Goal: Task Accomplishment & Management: Manage account settings

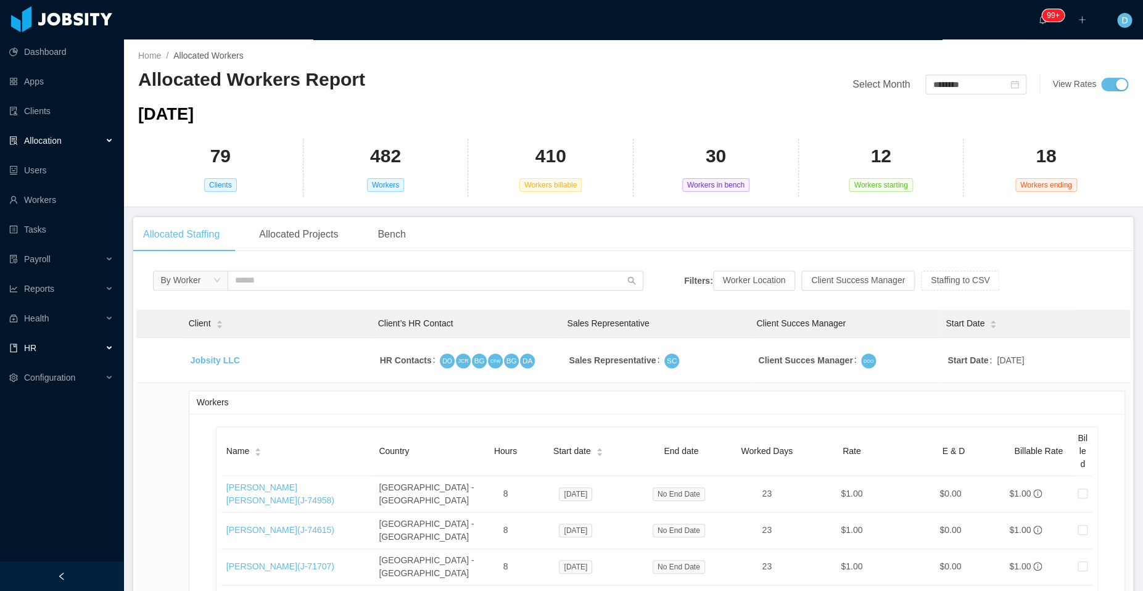
click at [104, 342] on div "HR" at bounding box center [61, 348] width 123 height 25
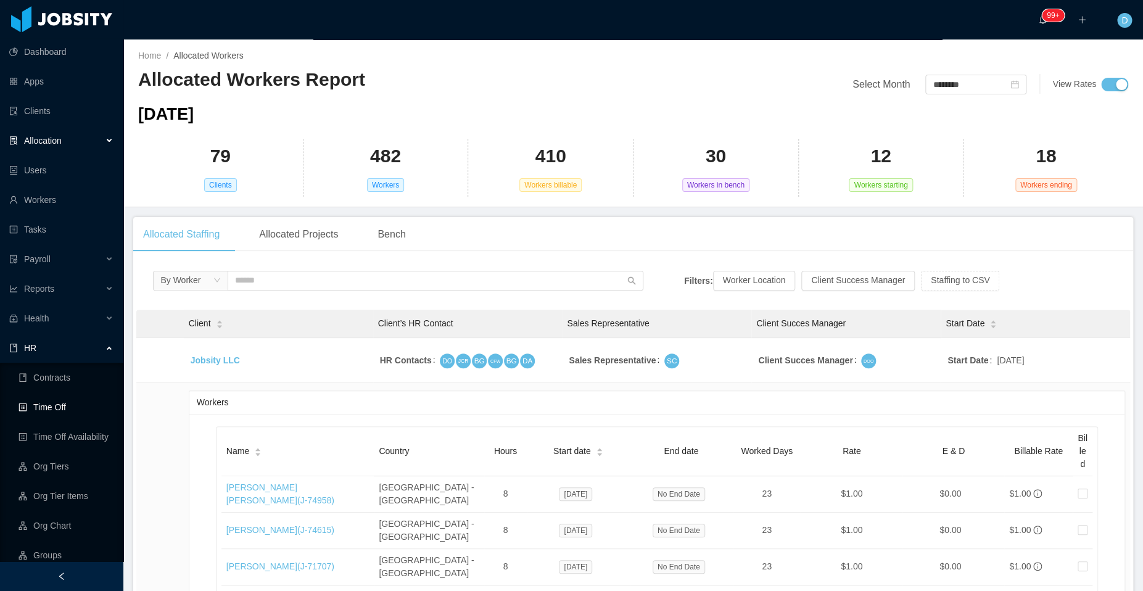
click at [75, 412] on link "Time Off" at bounding box center [66, 407] width 95 height 25
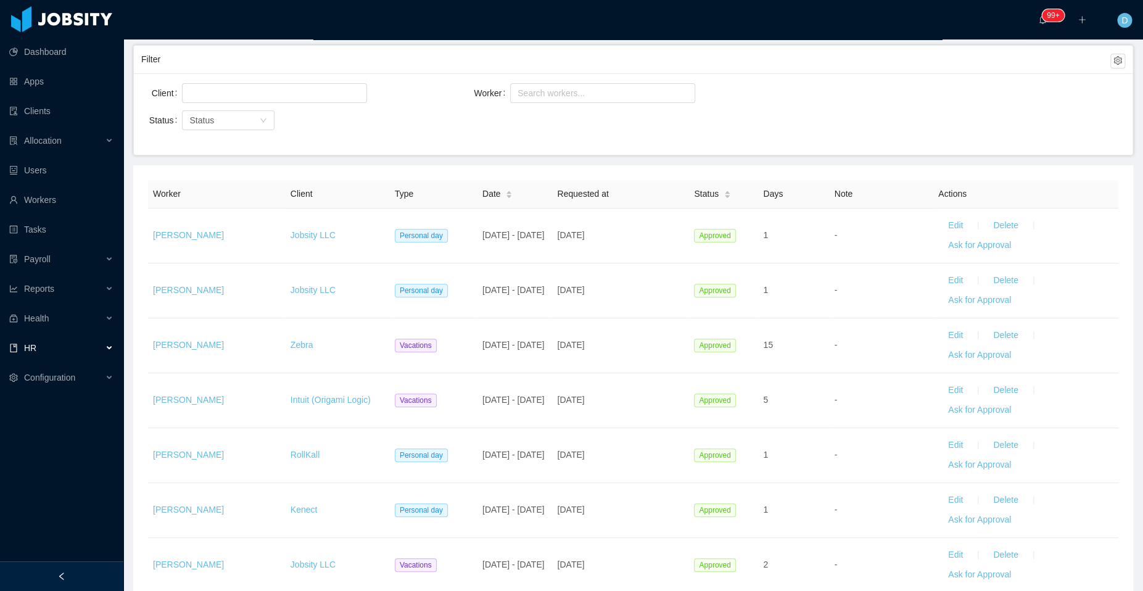
scroll to position [85, 0]
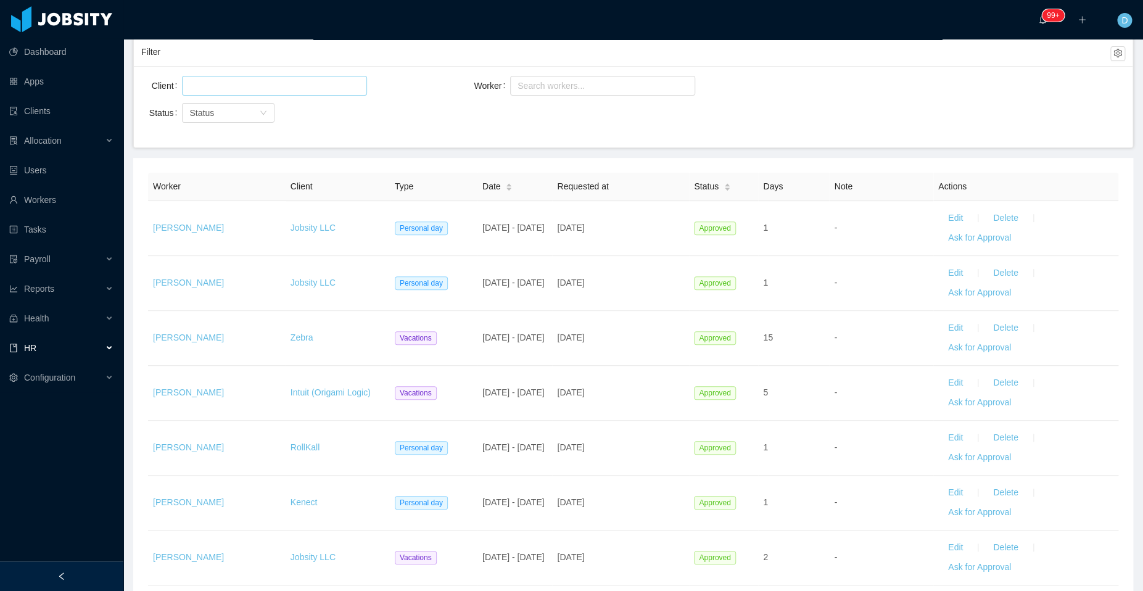
click at [342, 88] on div at bounding box center [273, 86] width 174 height 19
type input "***"
click at [276, 106] on li "Jobsity LLC" at bounding box center [273, 109] width 185 height 20
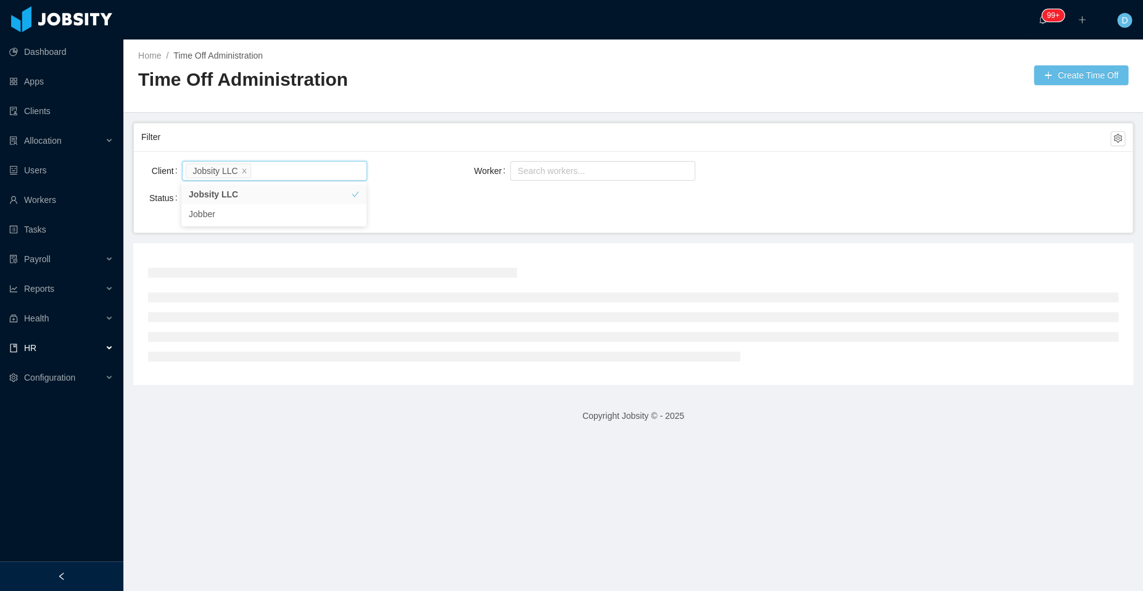
click at [418, 196] on div "Status Status" at bounding box center [305, 198] width 328 height 25
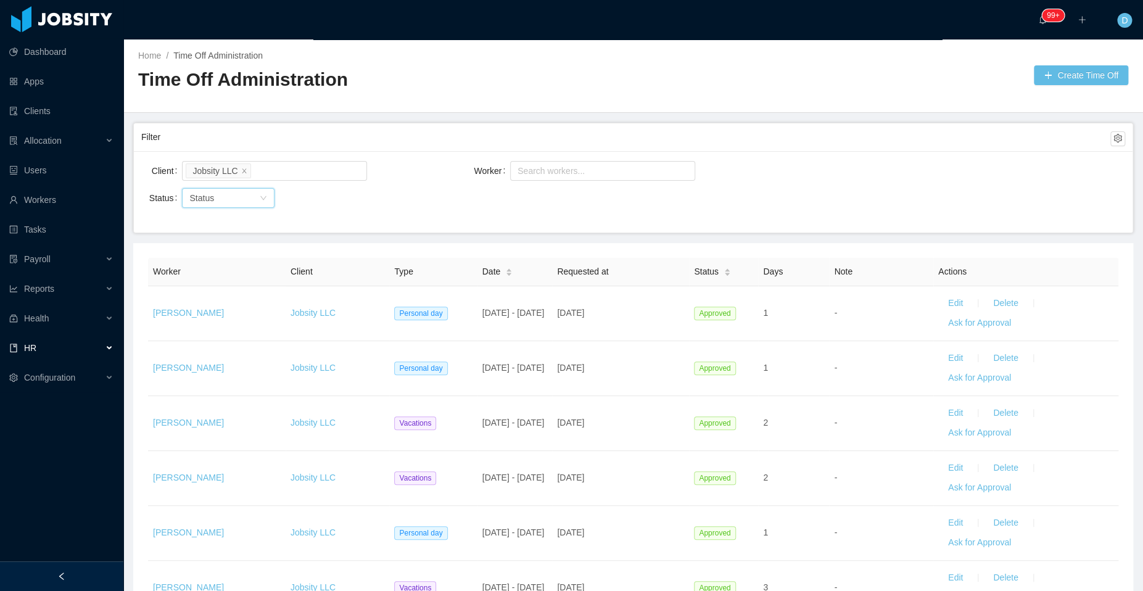
click at [260, 200] on icon "icon: down" at bounding box center [263, 197] width 7 height 7
click at [241, 265] on li "Pending Approval" at bounding box center [227, 261] width 93 height 20
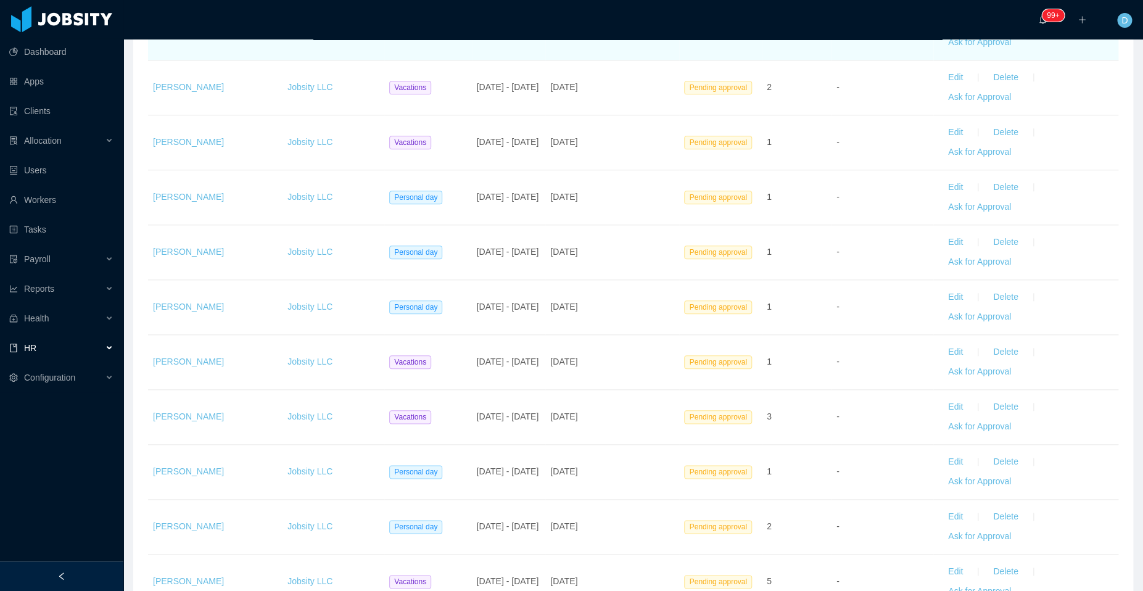
scroll to position [447, 0]
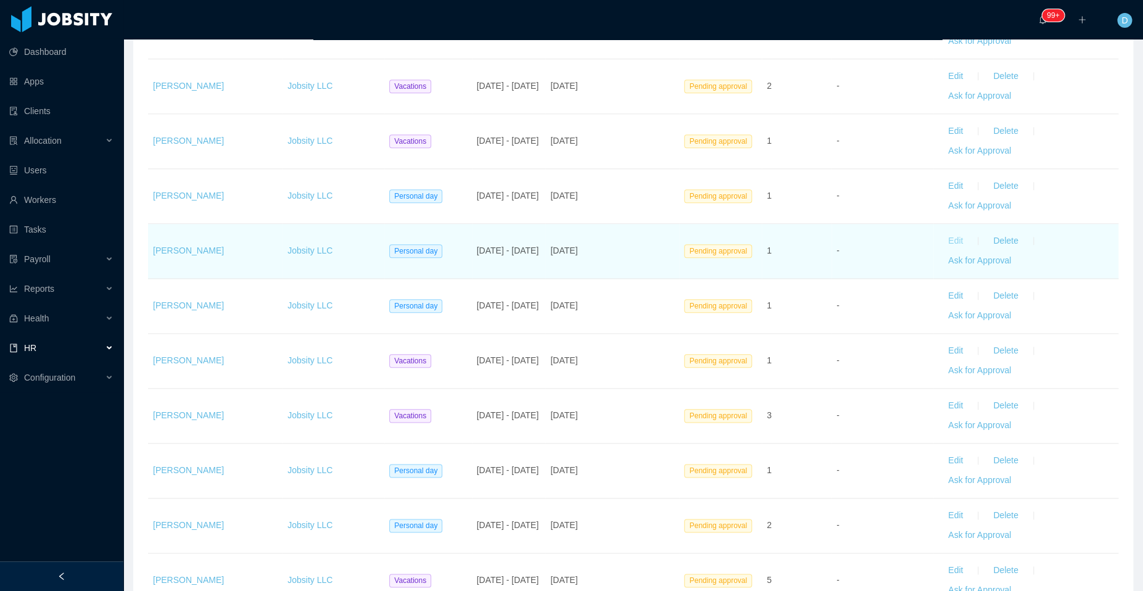
click at [946, 239] on button "Edit" at bounding box center [955, 241] width 35 height 20
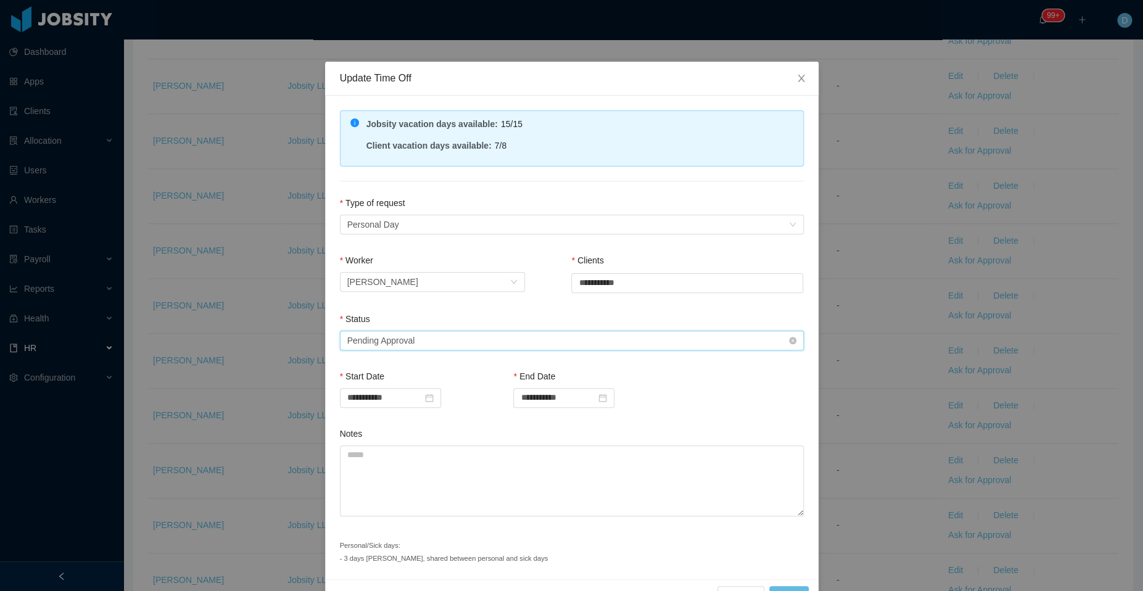
click at [470, 333] on div "Select status Pending Approval" at bounding box center [567, 340] width 441 height 19
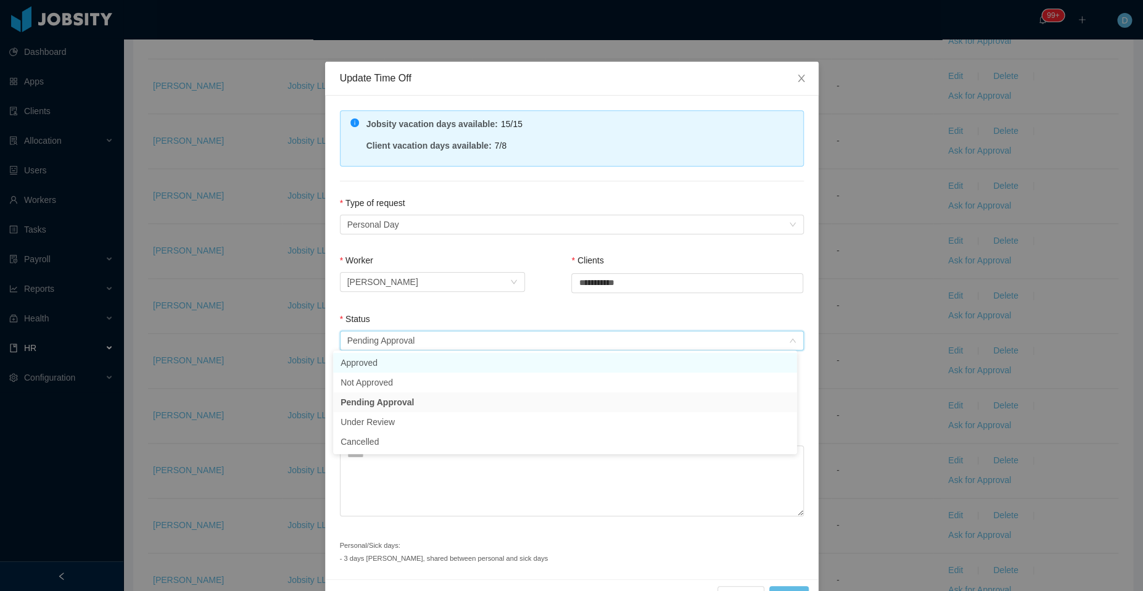
click at [450, 370] on li "Approved" at bounding box center [565, 363] width 464 height 20
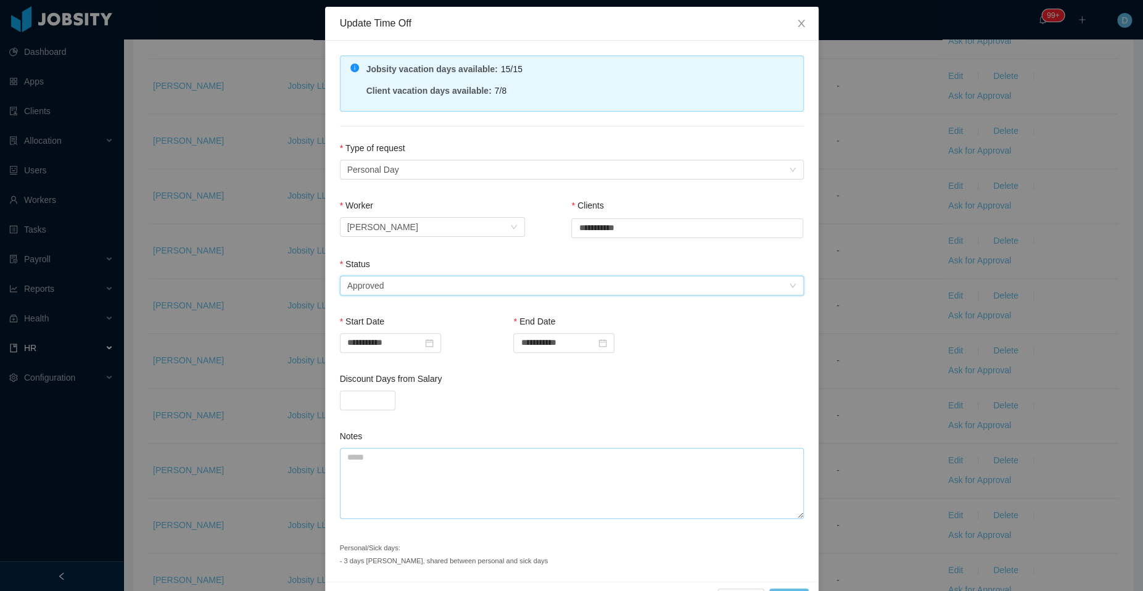
scroll to position [90, 0]
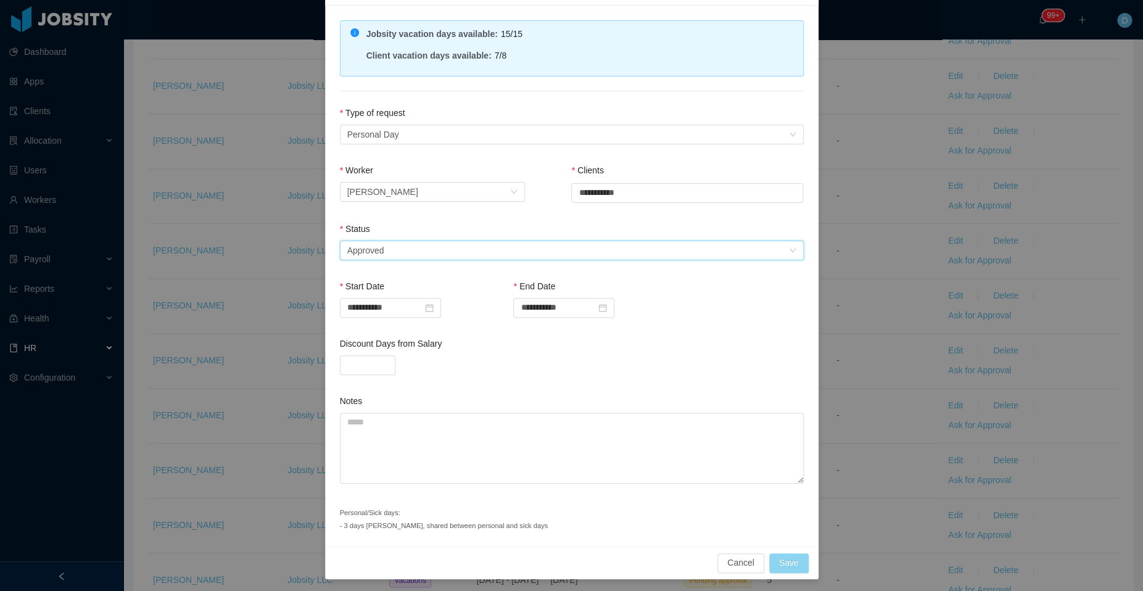
click at [779, 558] on button "Save" at bounding box center [788, 563] width 39 height 20
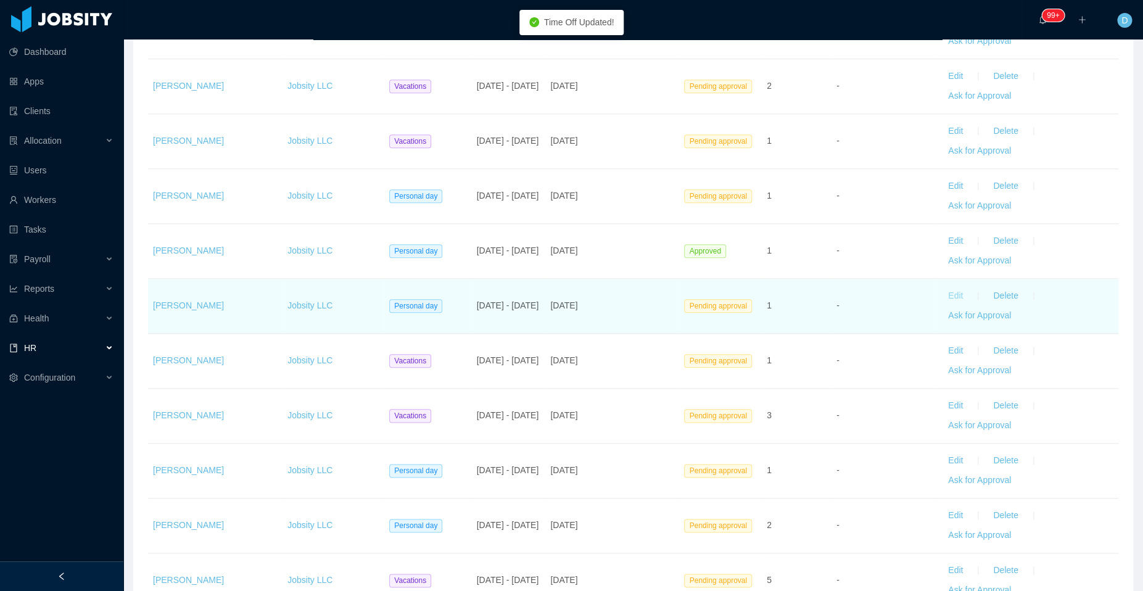
click at [943, 294] on button "Edit" at bounding box center [955, 296] width 35 height 20
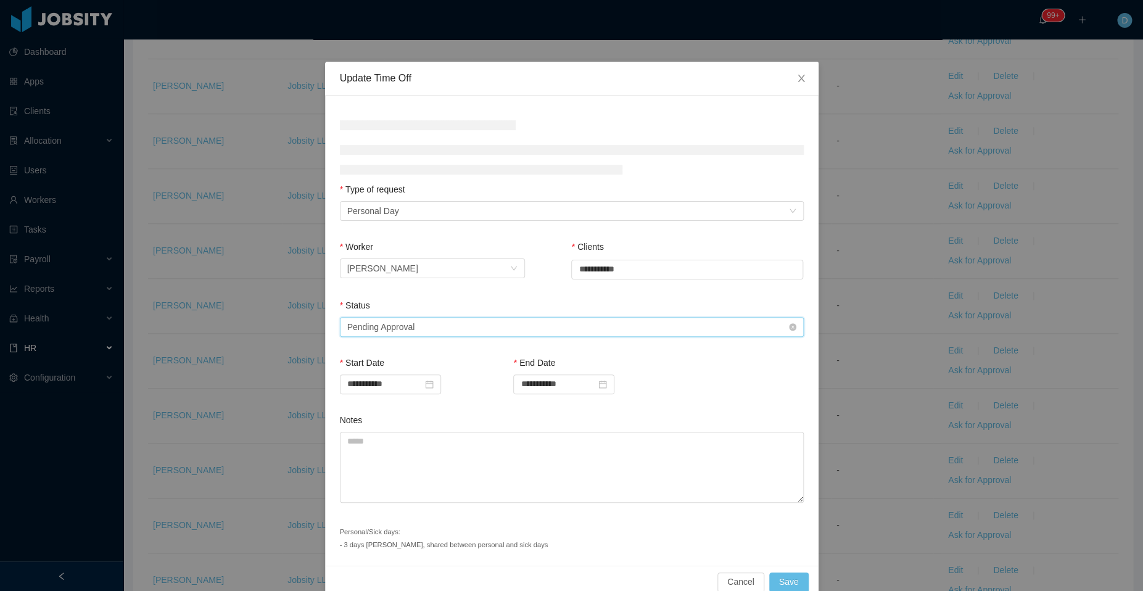
click at [463, 326] on div "Select status Pending Approval" at bounding box center [567, 327] width 441 height 19
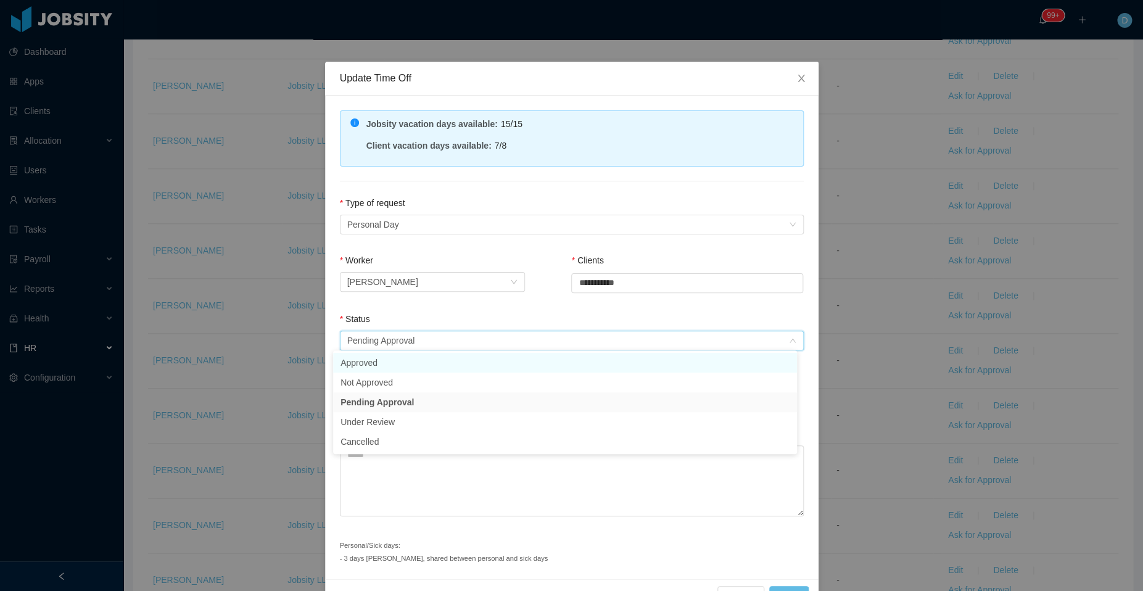
click at [409, 366] on li "Approved" at bounding box center [565, 363] width 464 height 20
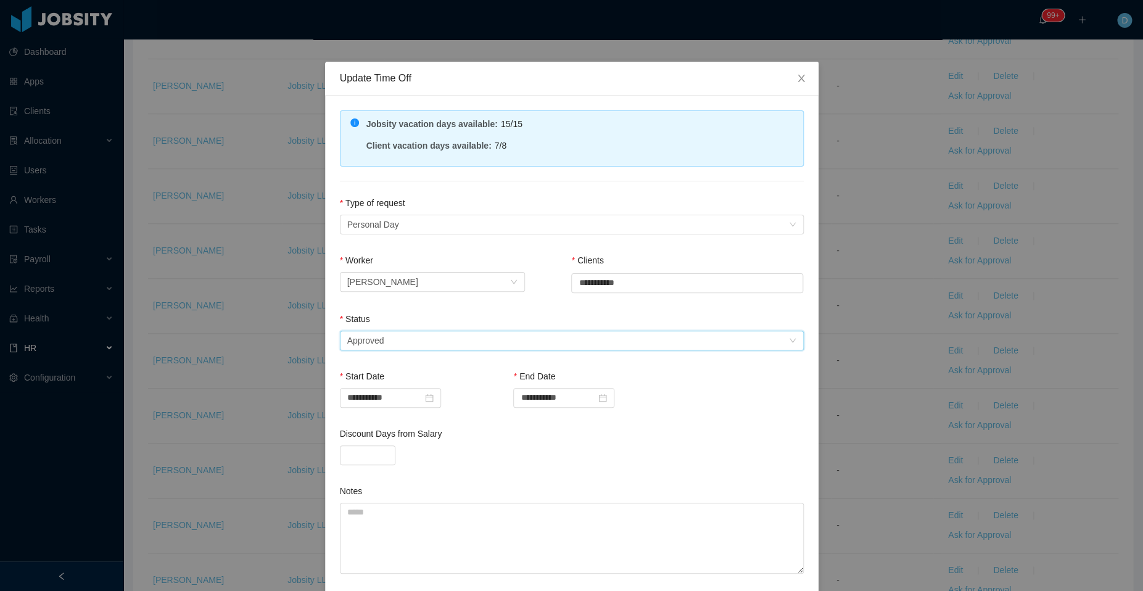
scroll to position [63, 0]
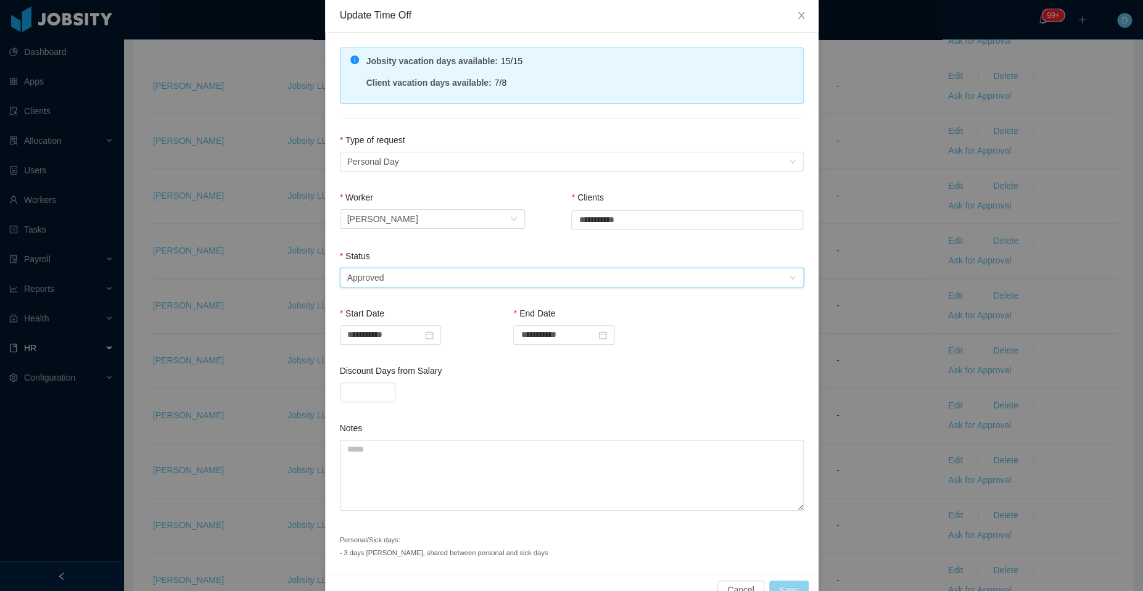
click at [789, 582] on button "Save" at bounding box center [788, 591] width 39 height 20
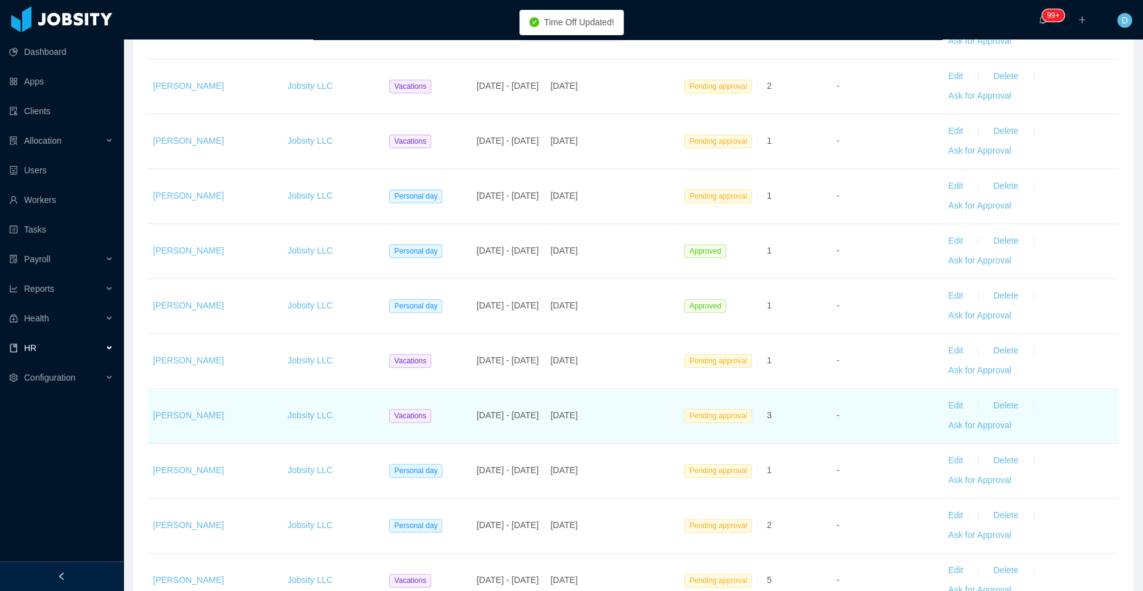
scroll to position [637, 0]
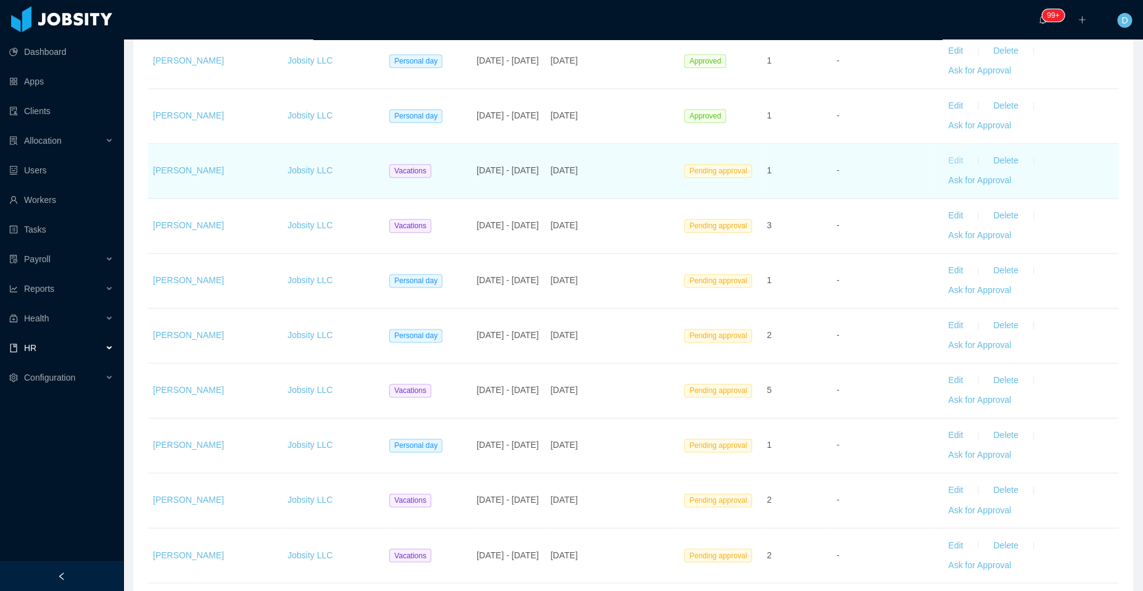
click at [944, 157] on button "Edit" at bounding box center [955, 161] width 35 height 20
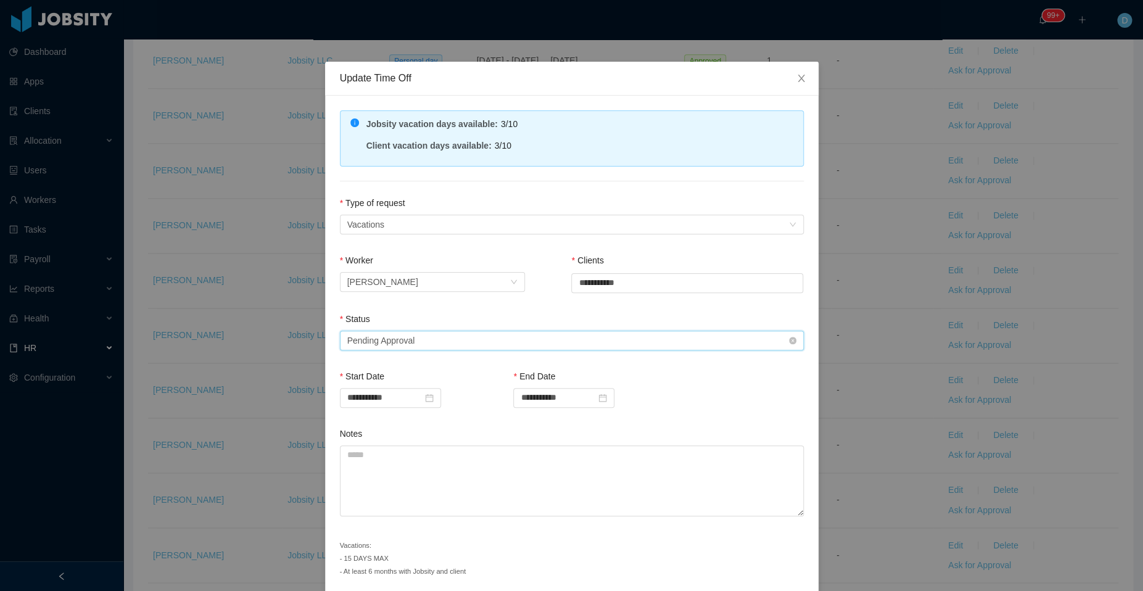
click at [488, 334] on div "Select status Pending Approval" at bounding box center [567, 340] width 441 height 19
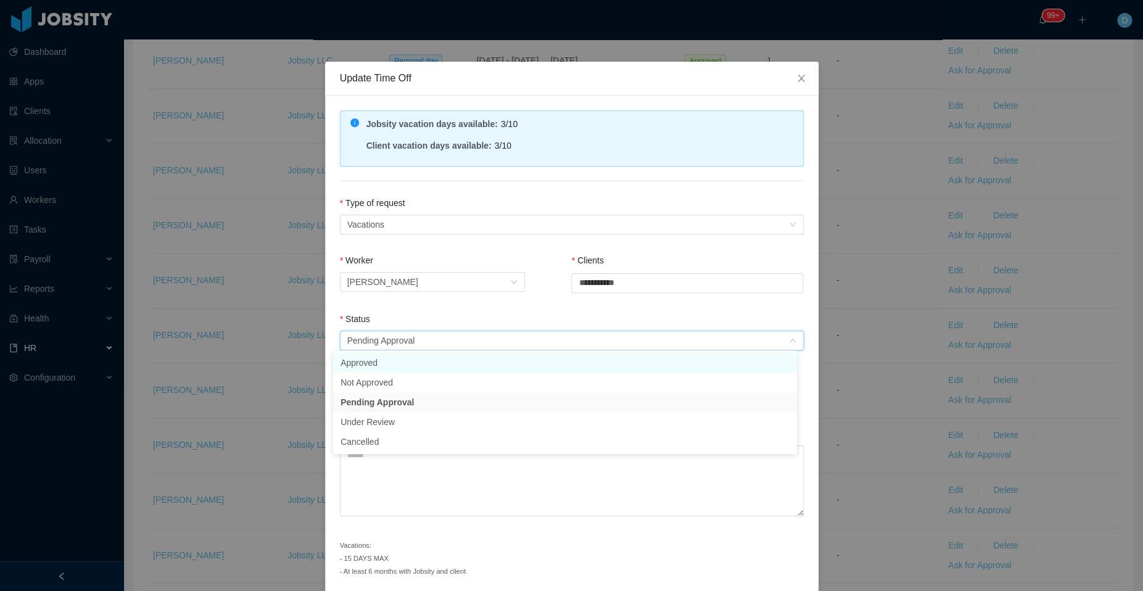
click at [489, 366] on li "Approved" at bounding box center [565, 363] width 464 height 20
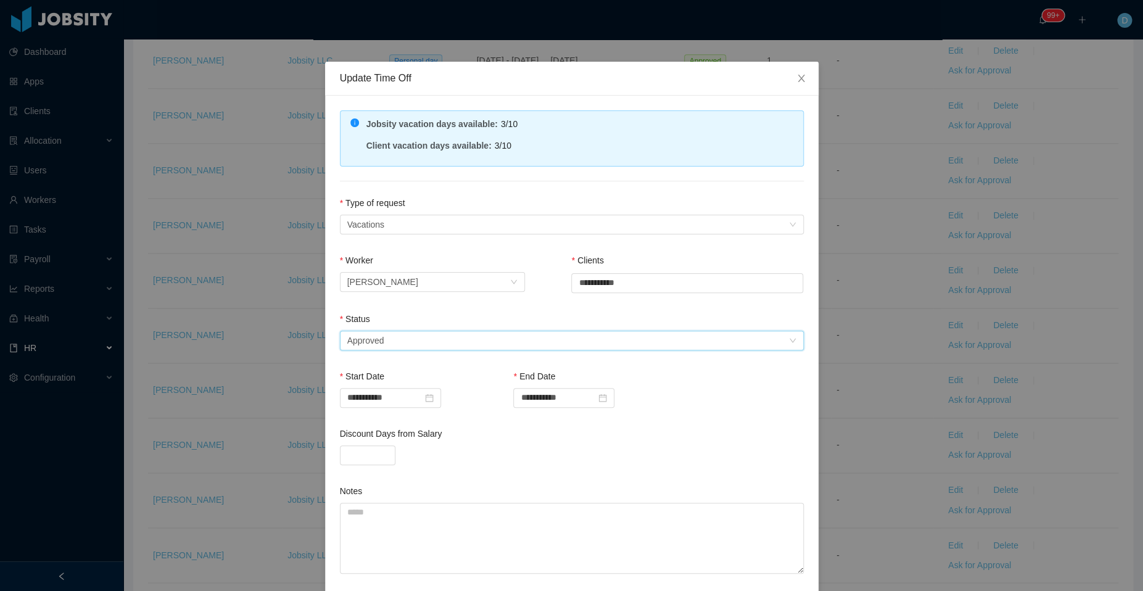
scroll to position [103, 0]
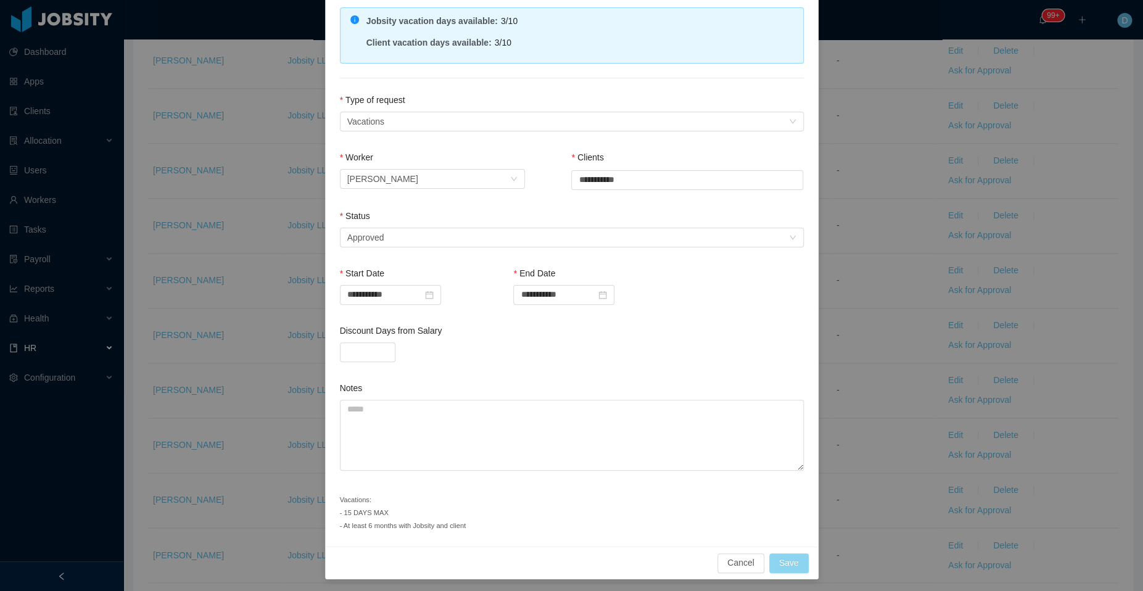
click at [782, 558] on button "Save" at bounding box center [788, 563] width 39 height 20
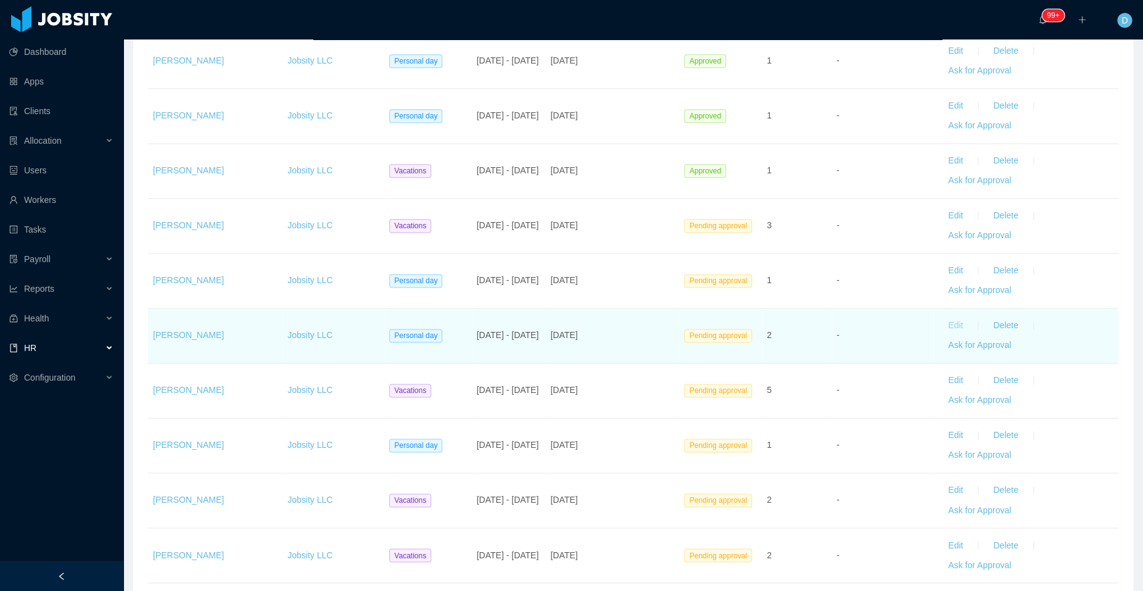
click at [943, 323] on button "Edit" at bounding box center [955, 326] width 35 height 20
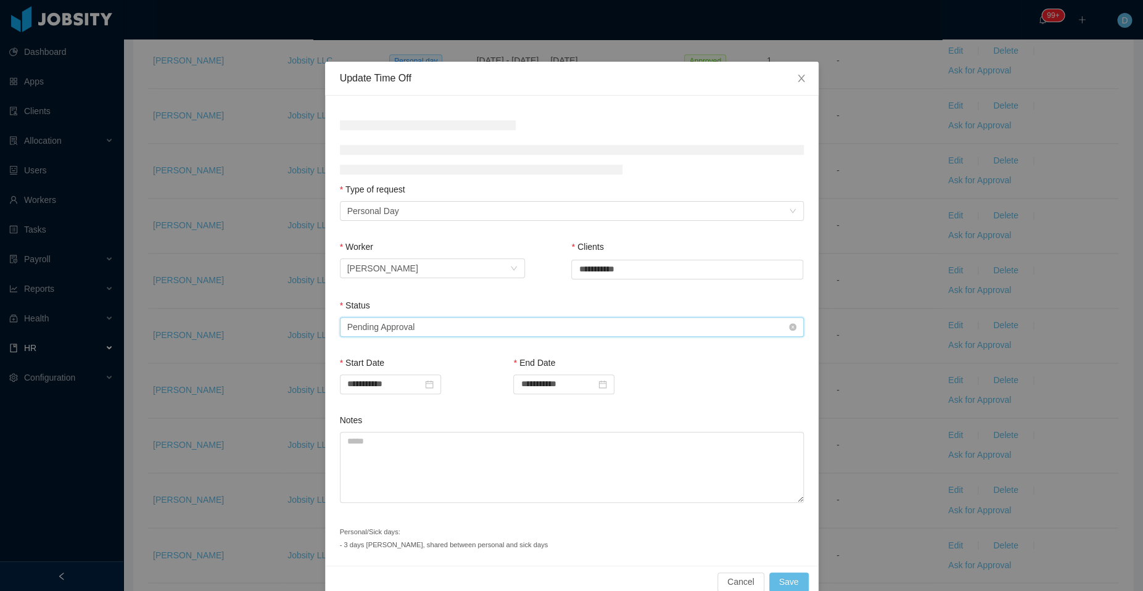
click at [408, 328] on div "Pending Approval" at bounding box center [381, 327] width 68 height 19
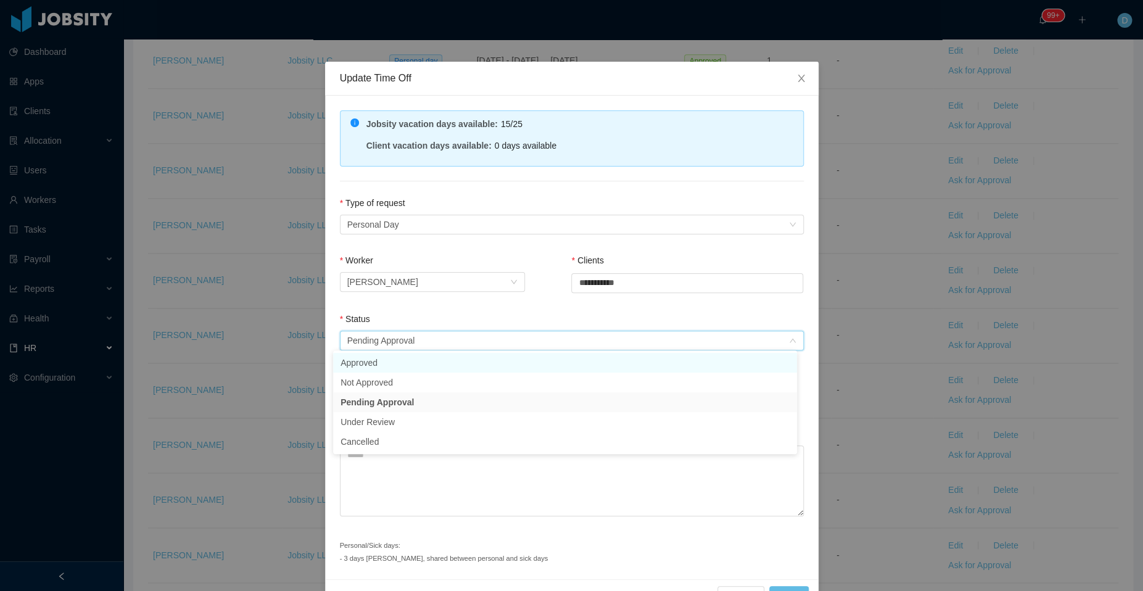
click at [431, 364] on li "Approved" at bounding box center [565, 363] width 464 height 20
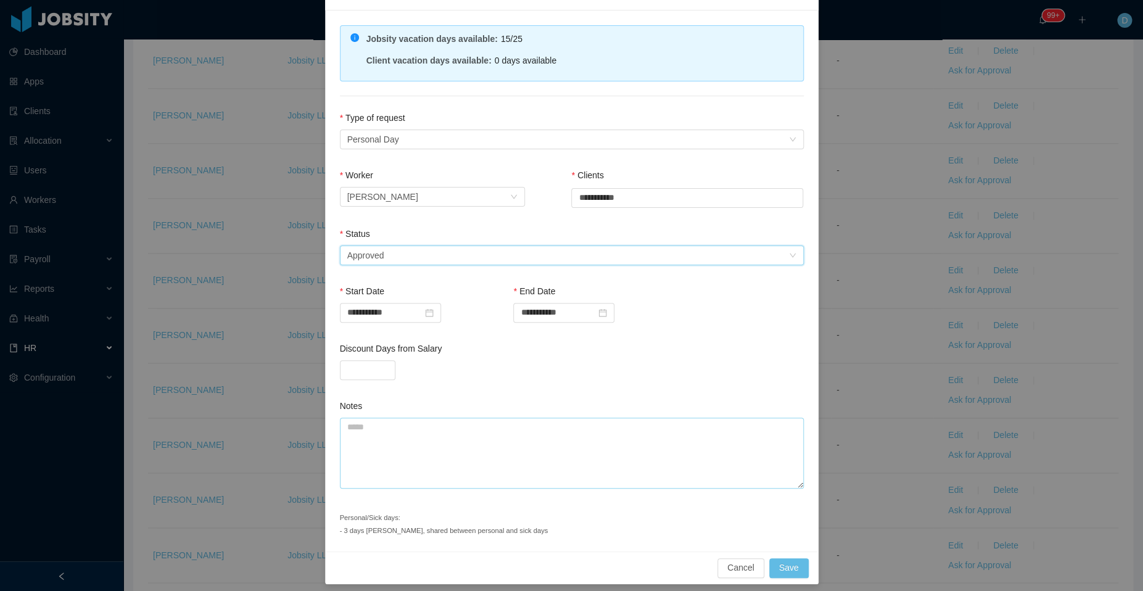
scroll to position [90, 0]
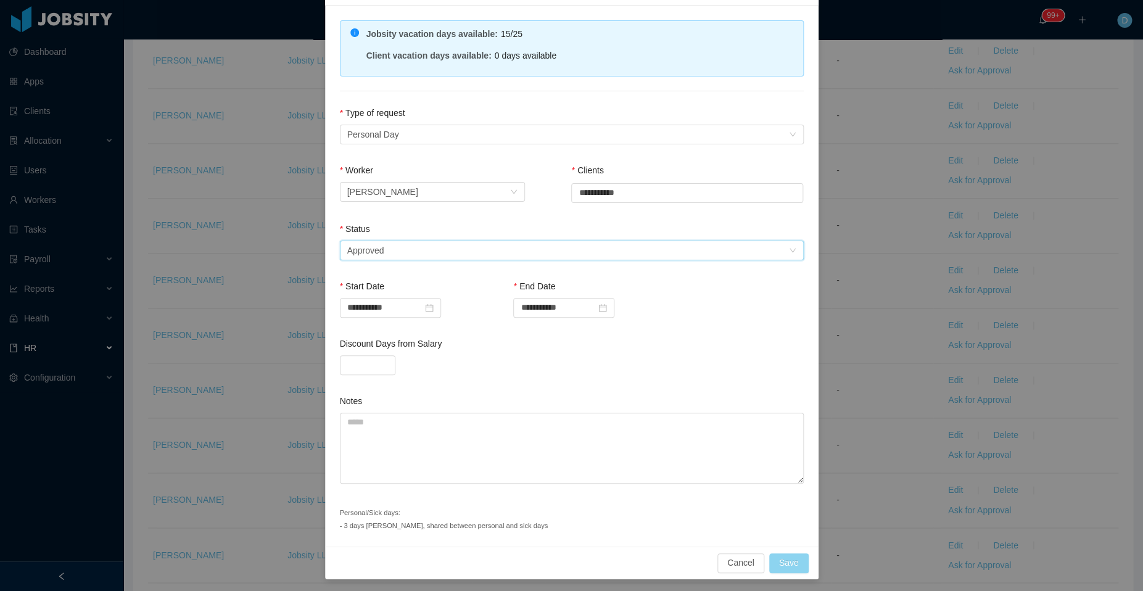
click at [784, 557] on button "Save" at bounding box center [788, 563] width 39 height 20
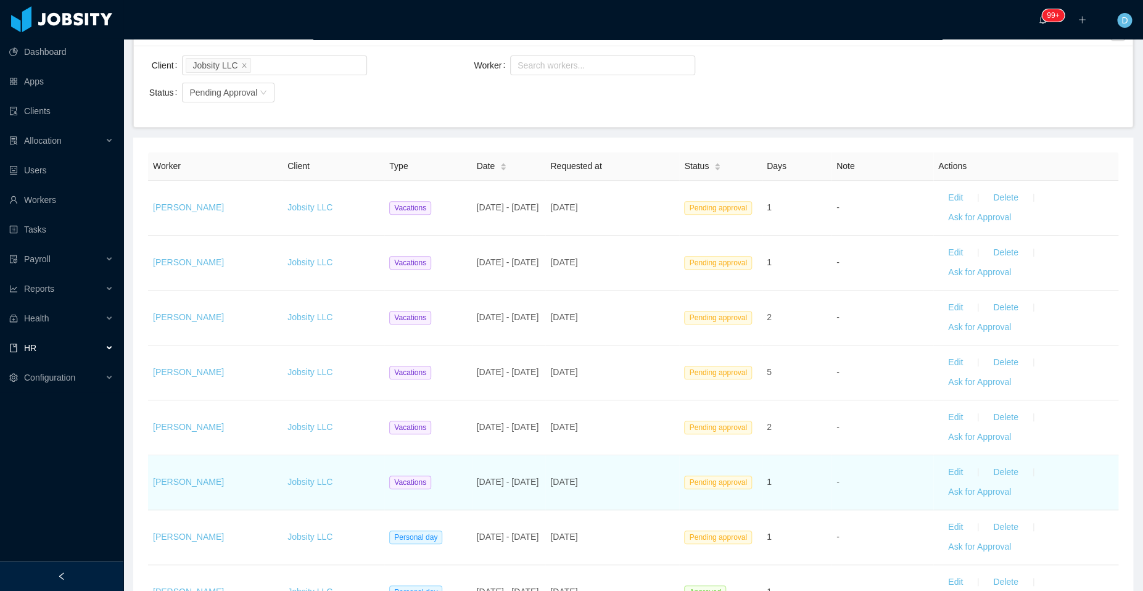
scroll to position [211, 0]
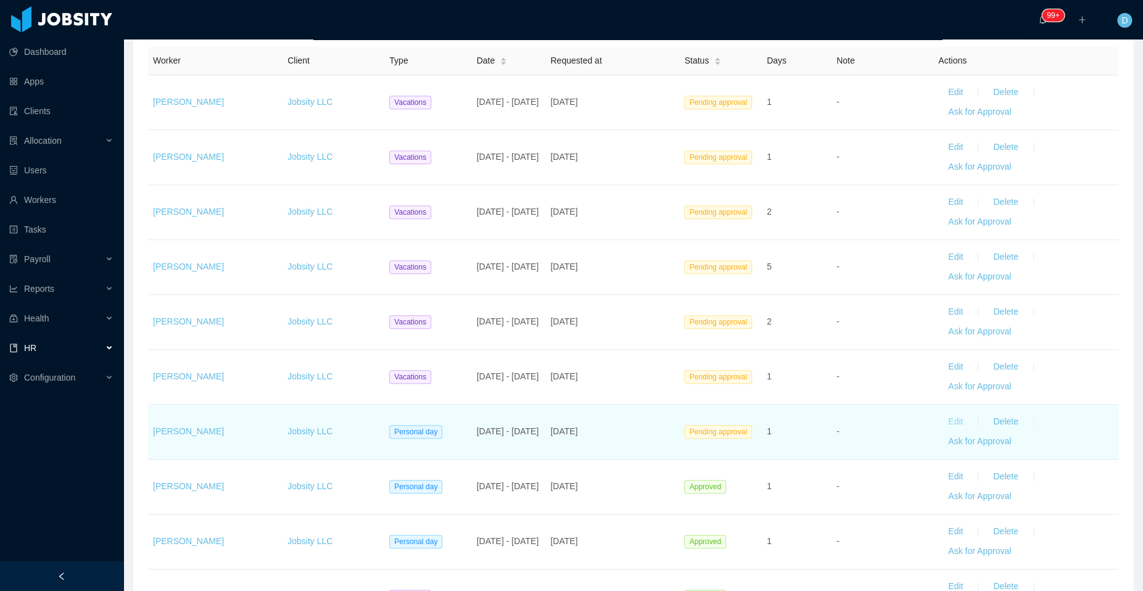
click at [946, 416] on button "Edit" at bounding box center [955, 422] width 35 height 20
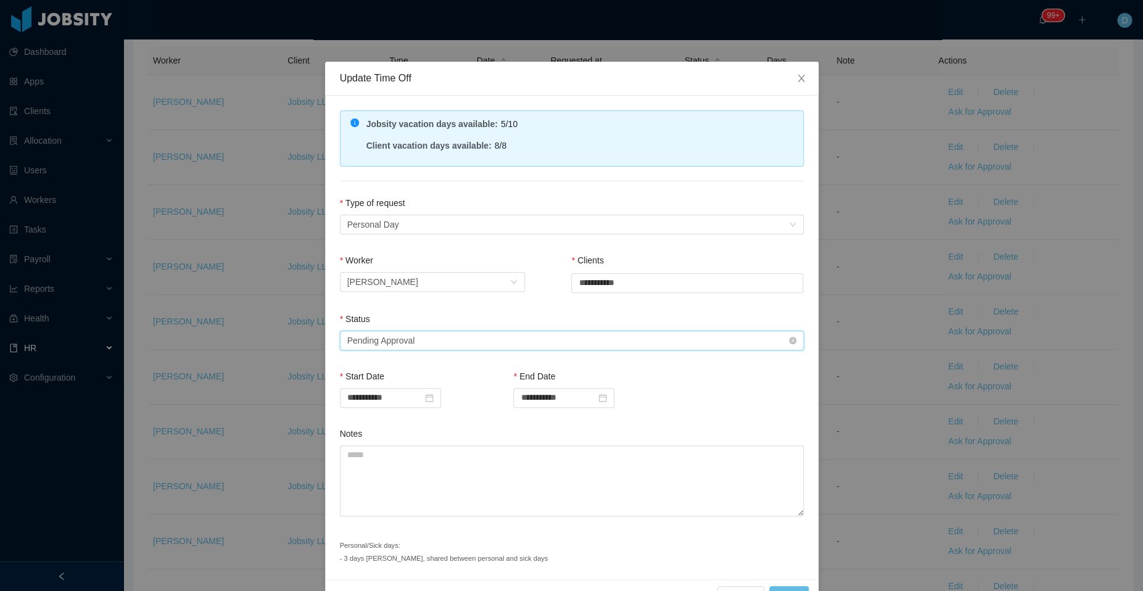
click at [443, 336] on div "Select status Pending Approval" at bounding box center [567, 340] width 441 height 19
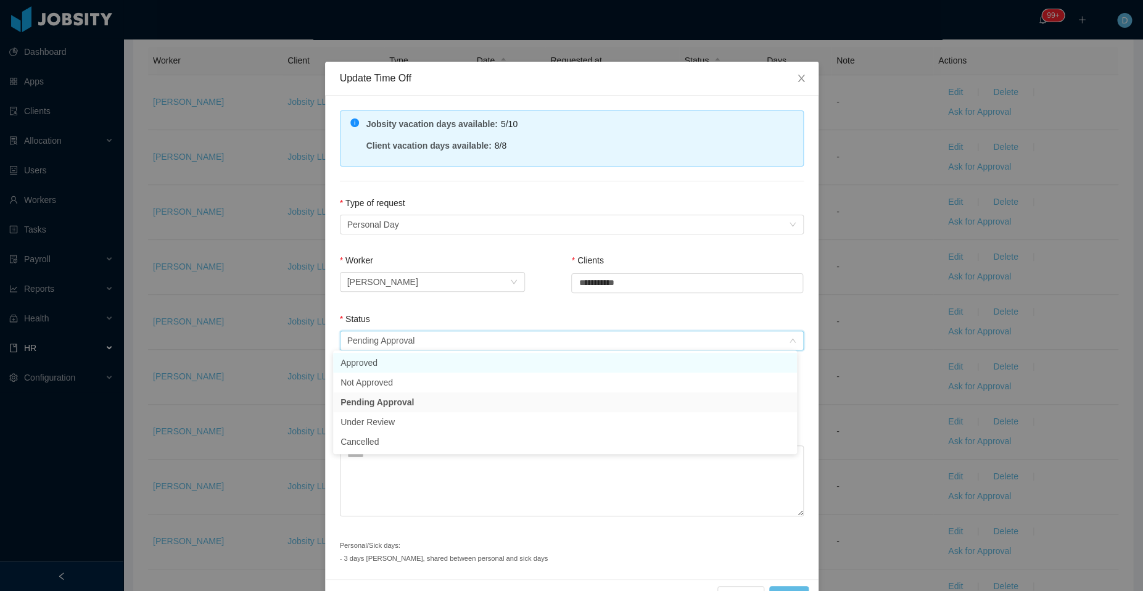
click at [464, 364] on li "Approved" at bounding box center [565, 363] width 464 height 20
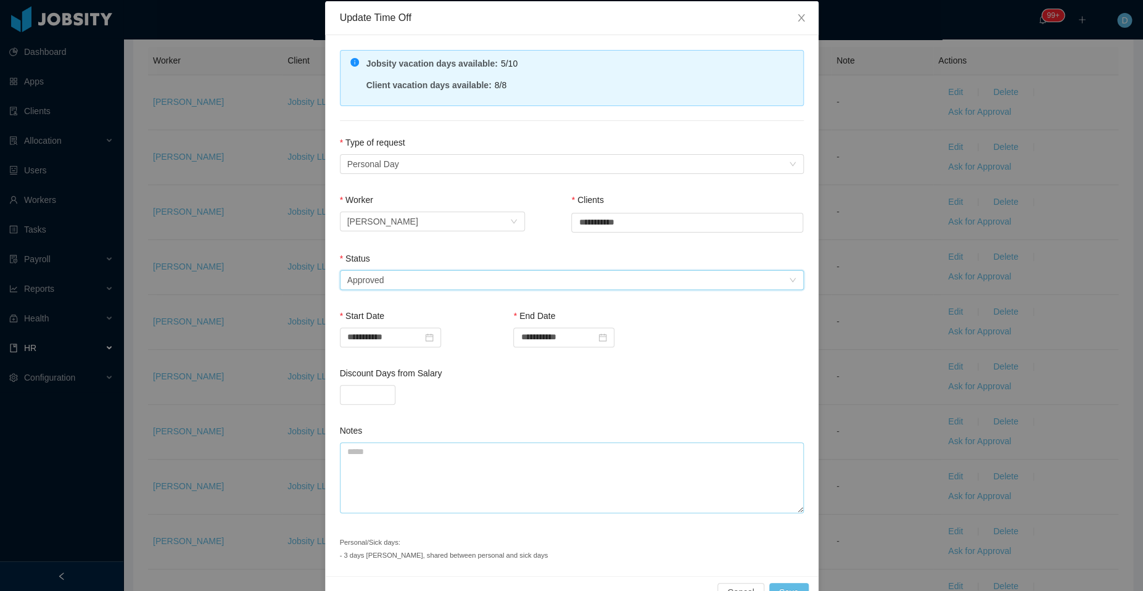
scroll to position [90, 0]
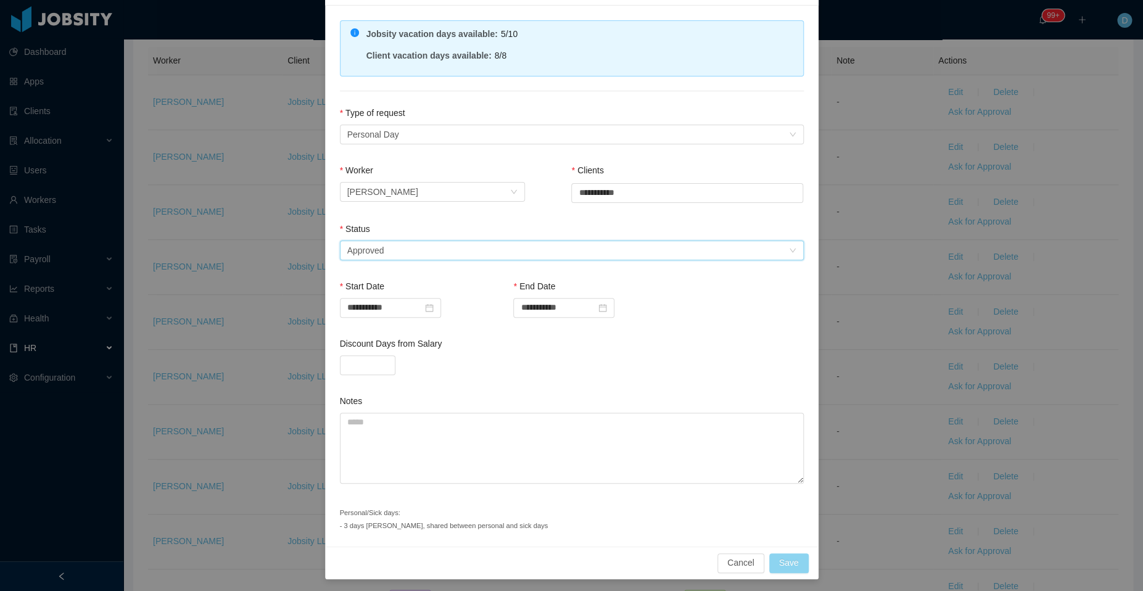
click at [784, 568] on button "Save" at bounding box center [788, 563] width 39 height 20
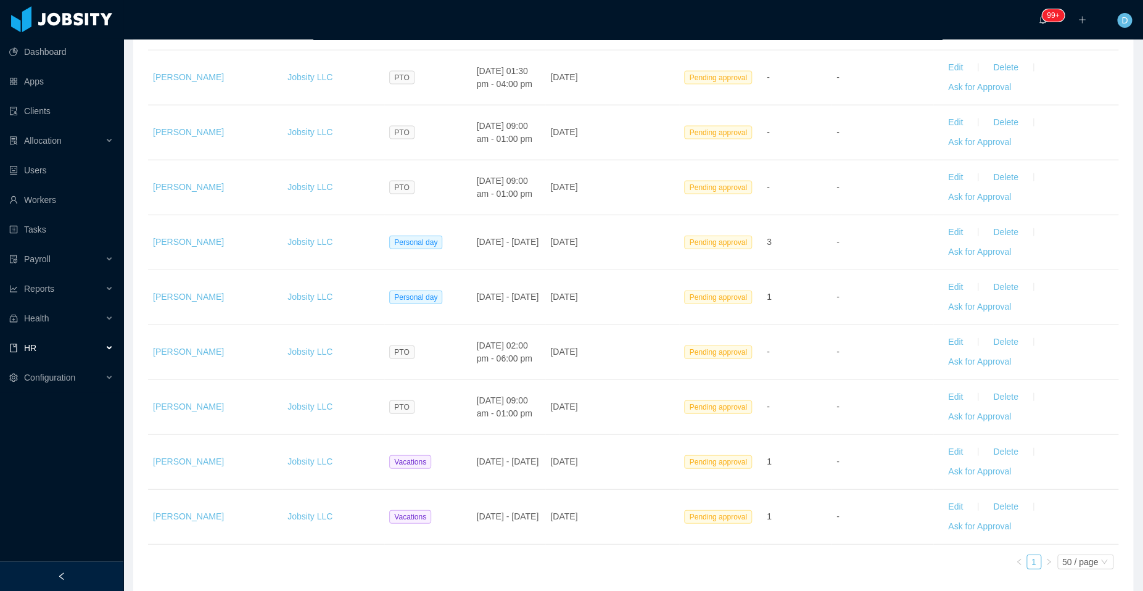
scroll to position [1272, 0]
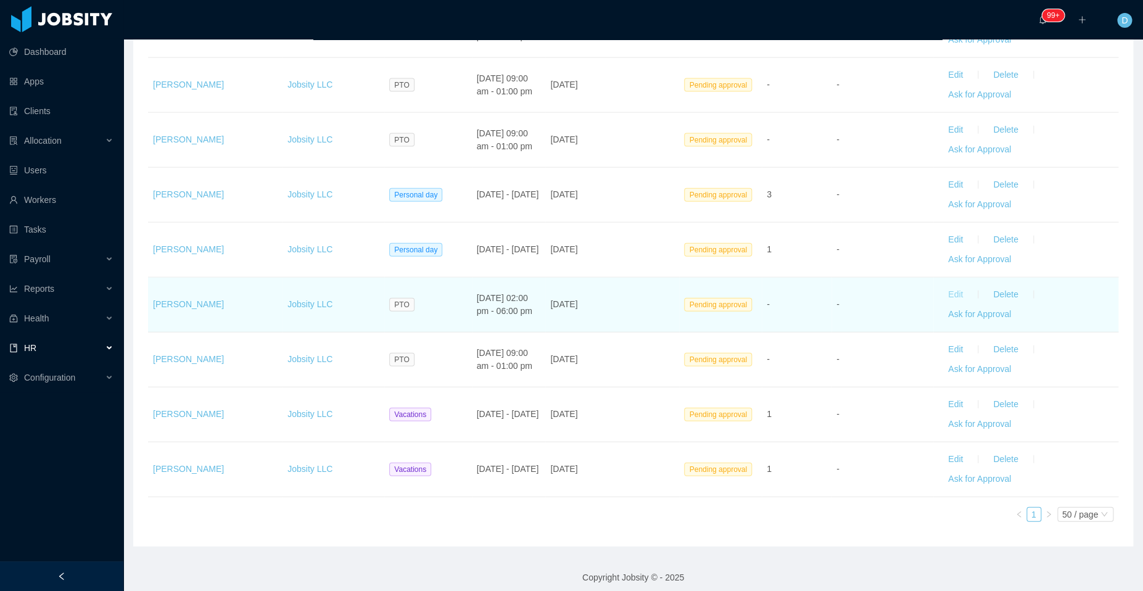
click at [941, 289] on button "Edit" at bounding box center [955, 295] width 35 height 20
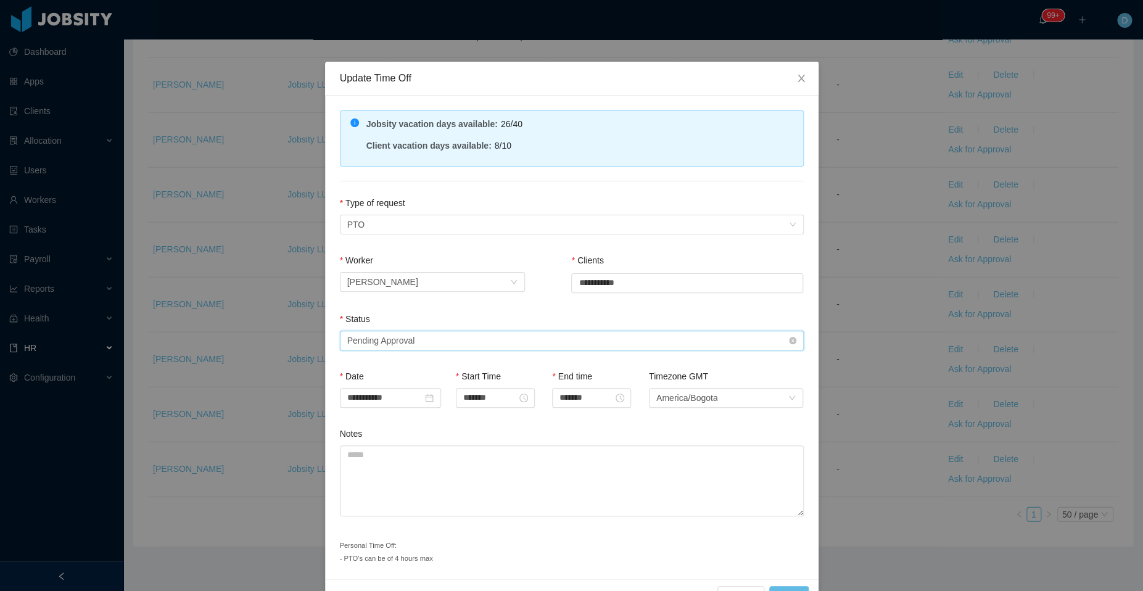
click at [451, 336] on div "Select status Pending Approval" at bounding box center [567, 340] width 441 height 19
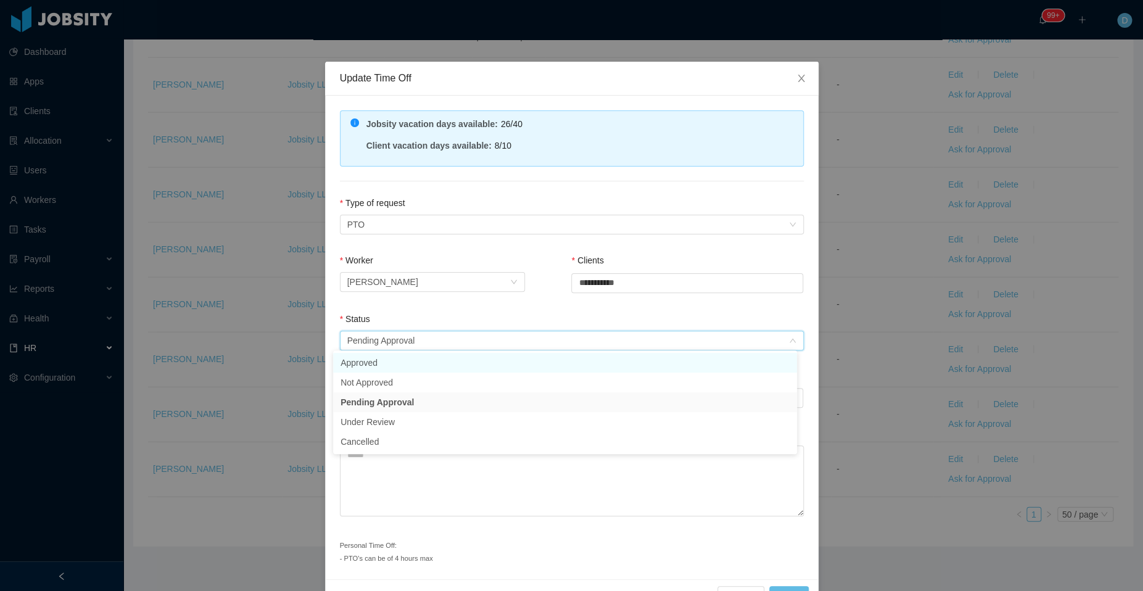
click at [426, 358] on li "Approved" at bounding box center [565, 363] width 464 height 20
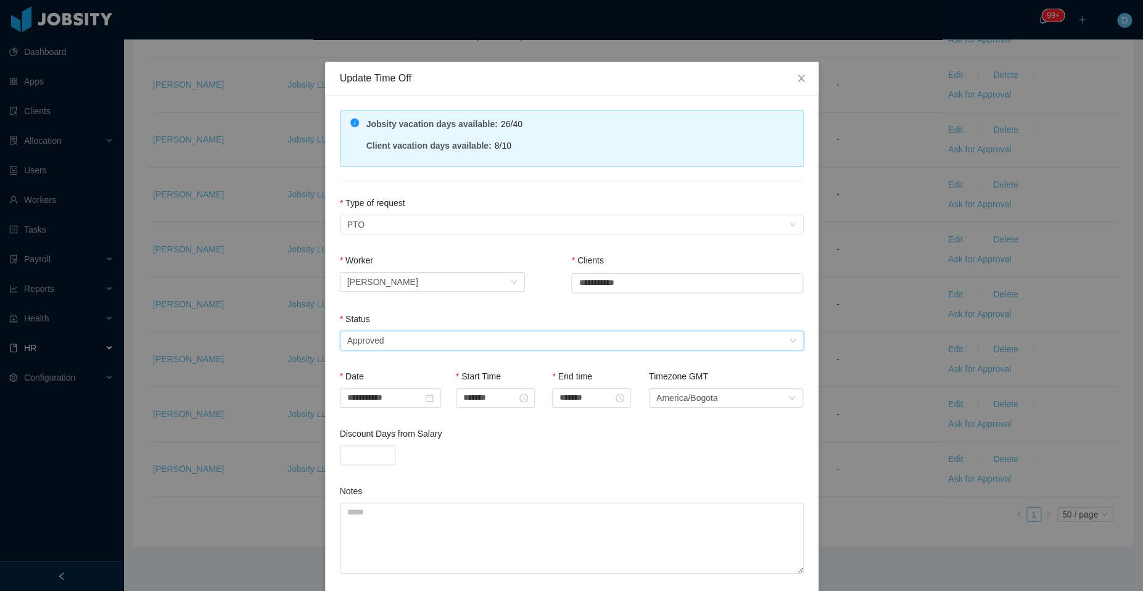
scroll to position [90, 0]
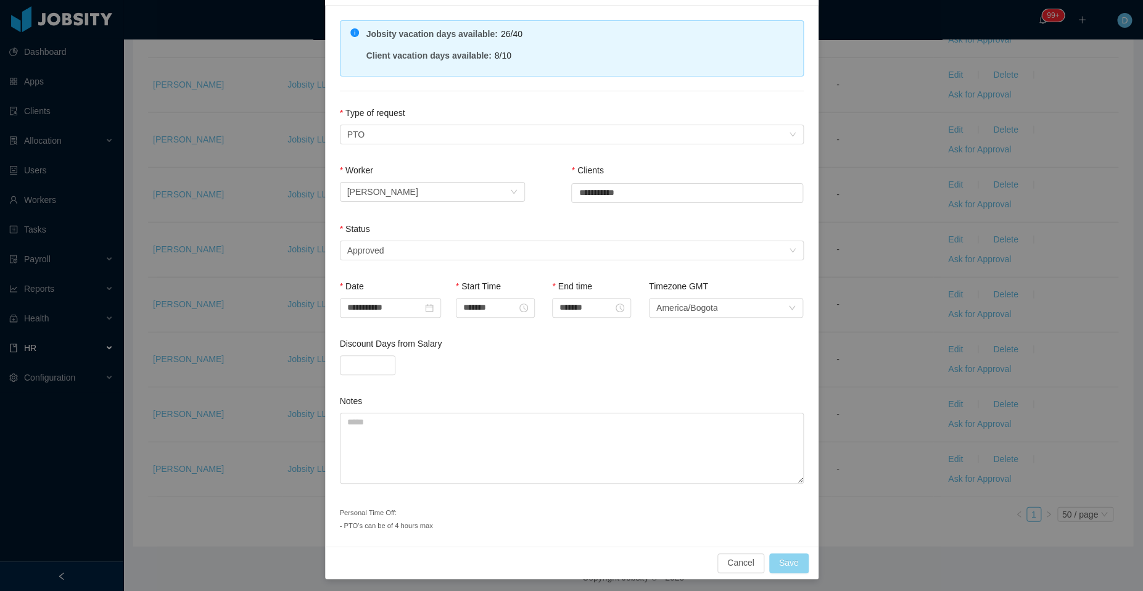
click at [785, 562] on button "Save" at bounding box center [788, 563] width 39 height 20
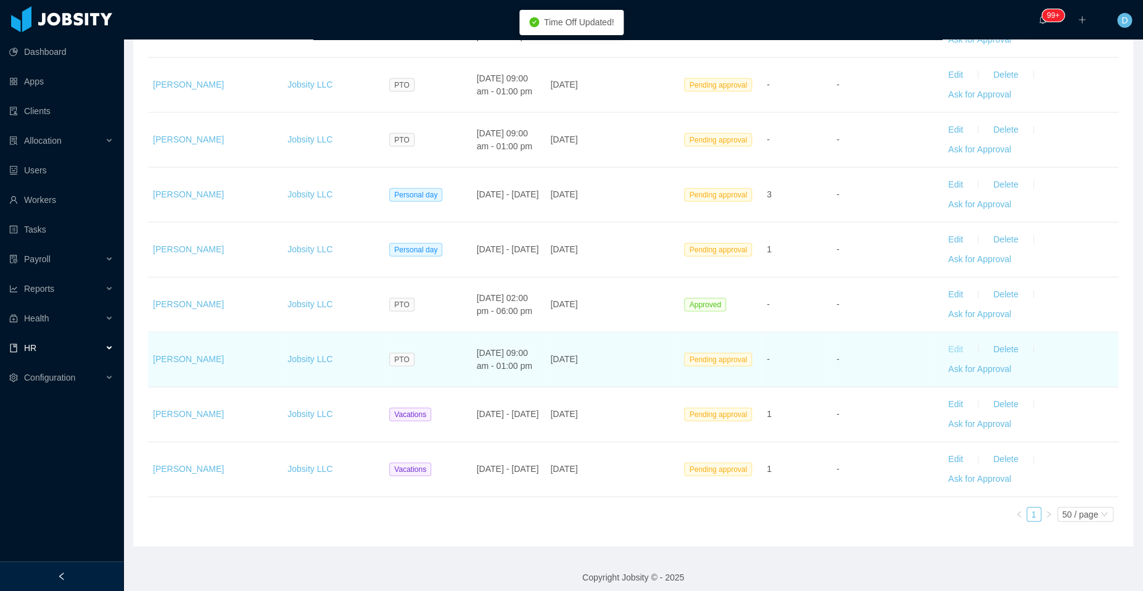
click at [942, 345] on button "Edit" at bounding box center [955, 350] width 35 height 20
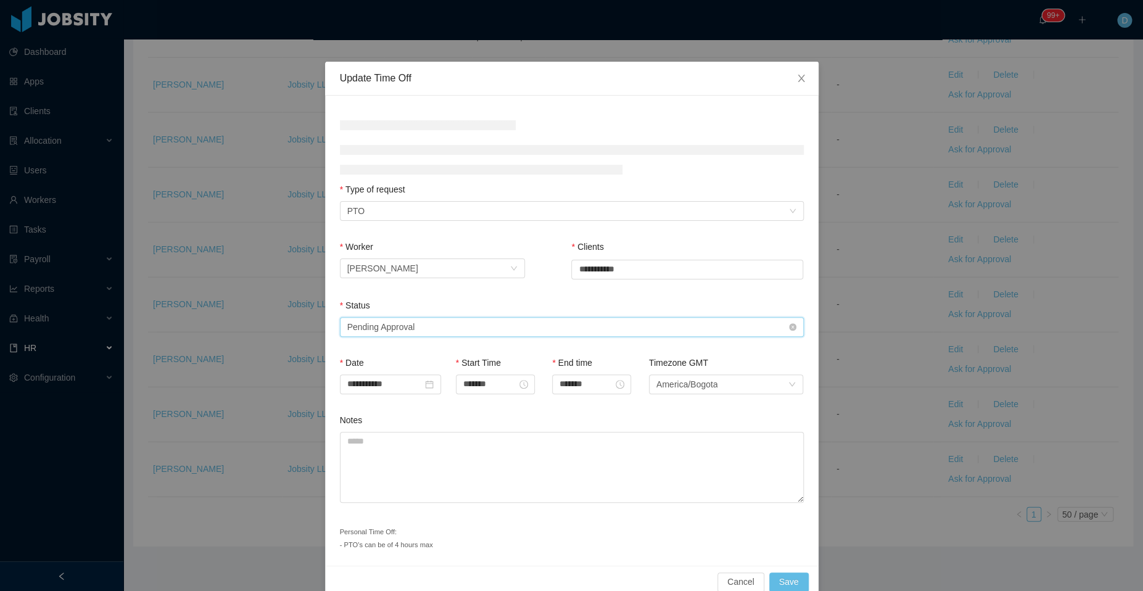
click at [495, 326] on div "Status Select status Pending Approval" at bounding box center [572, 320] width 464 height 43
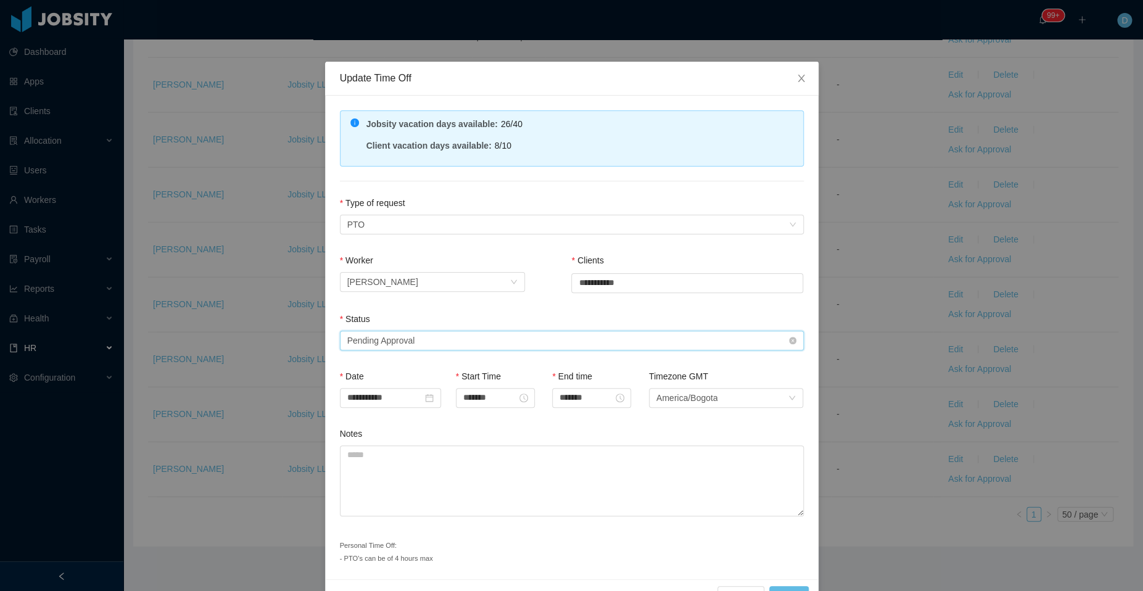
click at [437, 342] on div "Select status Pending Approval" at bounding box center [567, 340] width 441 height 19
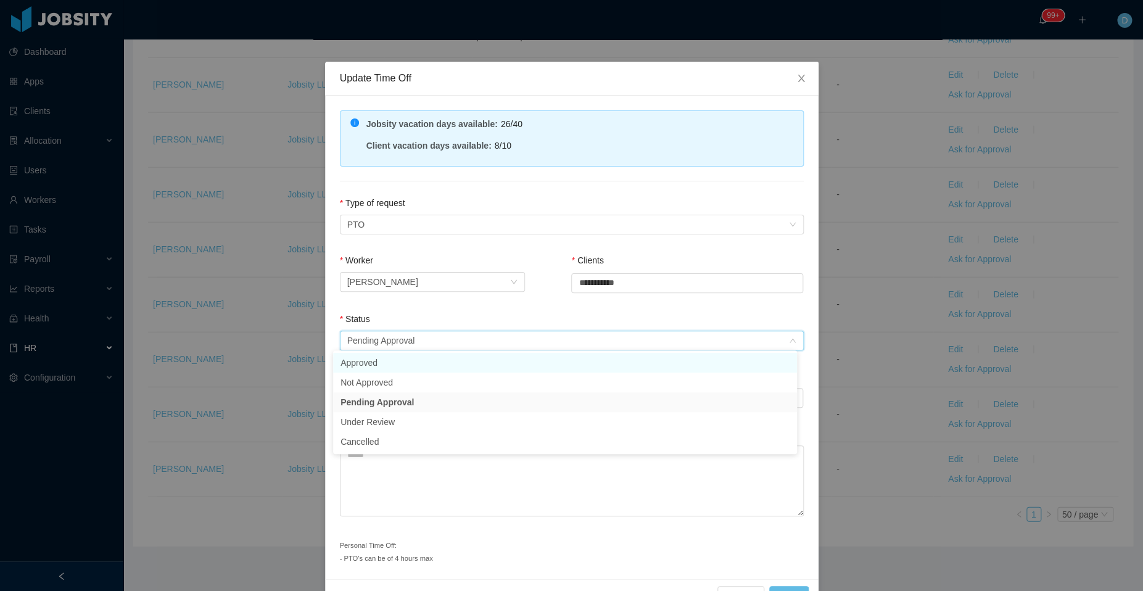
click at [444, 364] on li "Approved" at bounding box center [565, 363] width 464 height 20
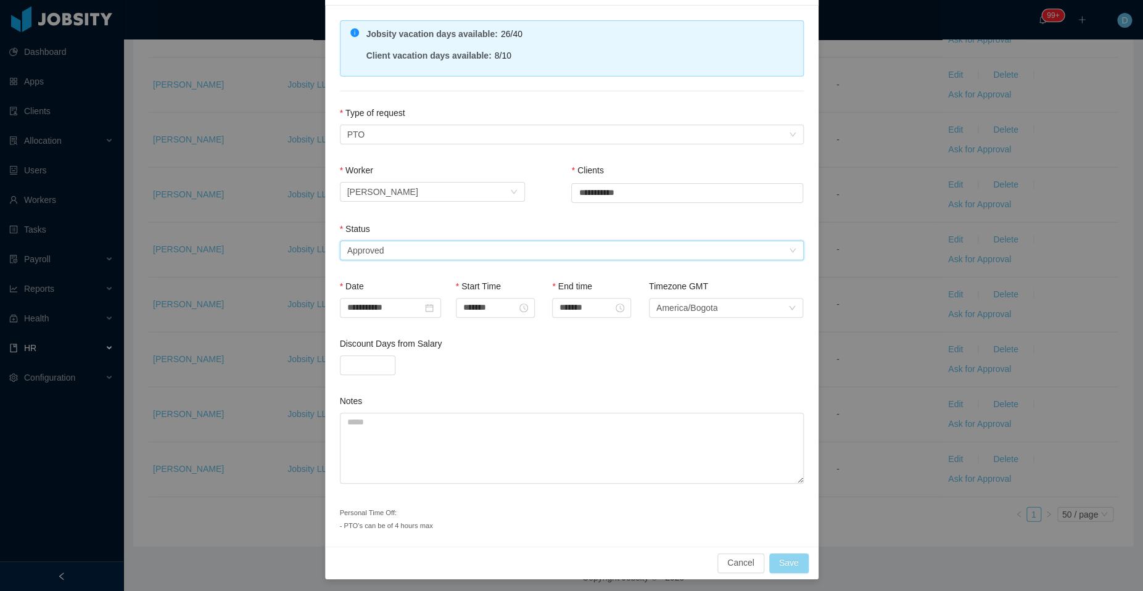
click at [776, 555] on button "Save" at bounding box center [788, 563] width 39 height 20
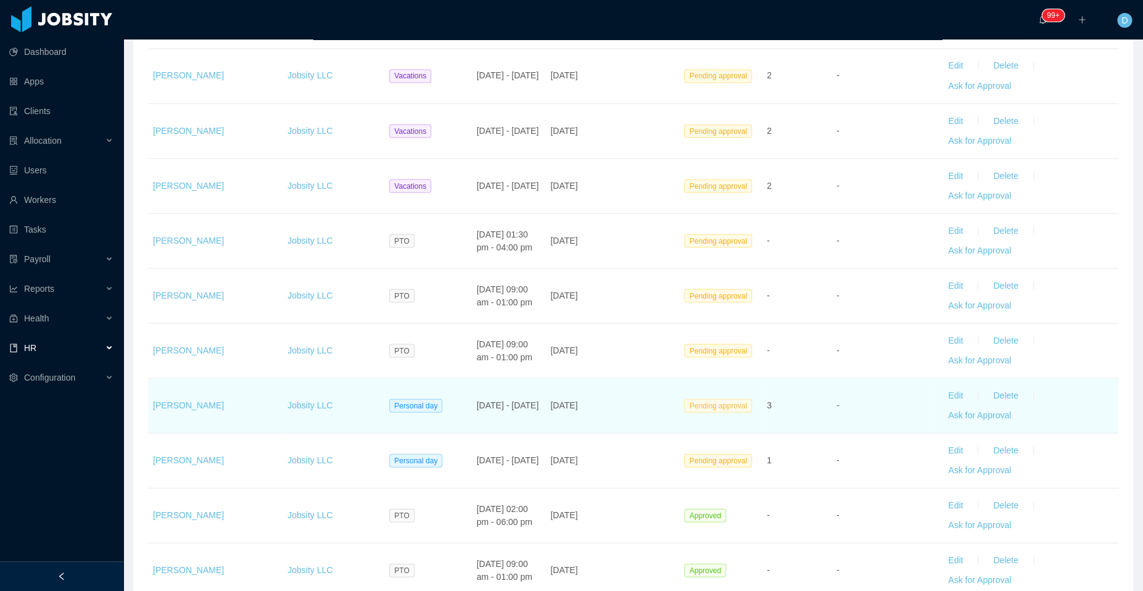
scroll to position [1061, 0]
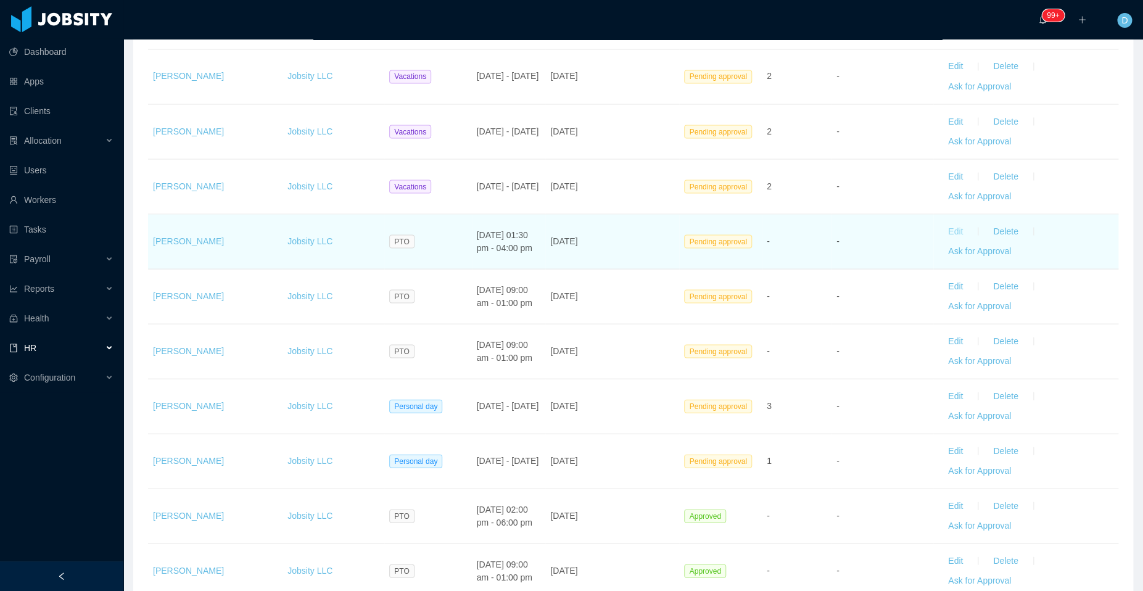
click at [945, 225] on button "Edit" at bounding box center [955, 231] width 35 height 20
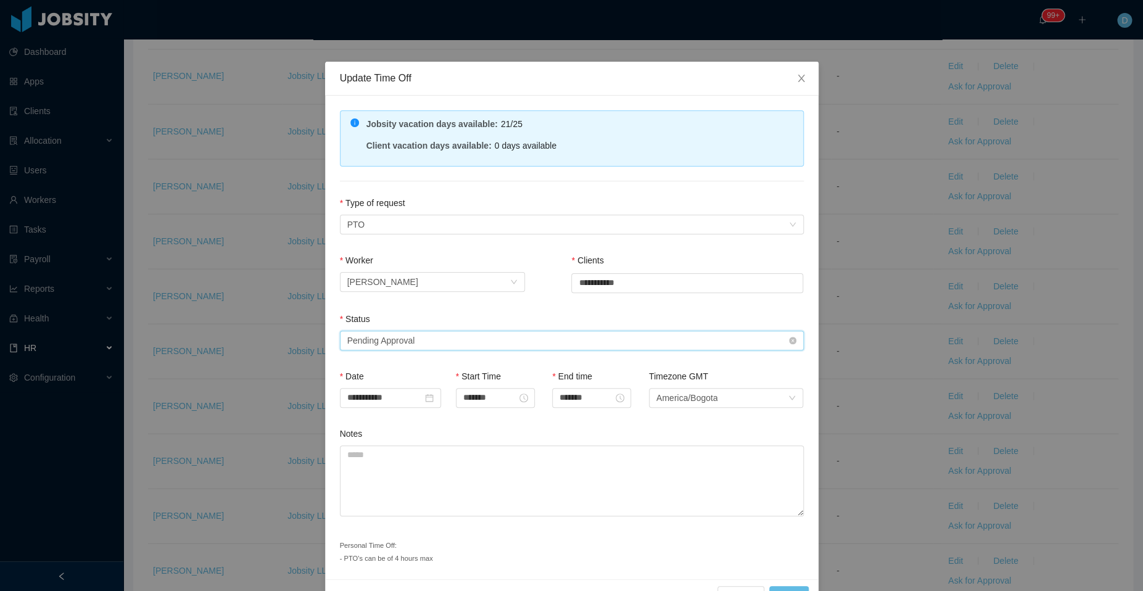
click at [418, 339] on div "Select status Pending Approval" at bounding box center [567, 340] width 441 height 19
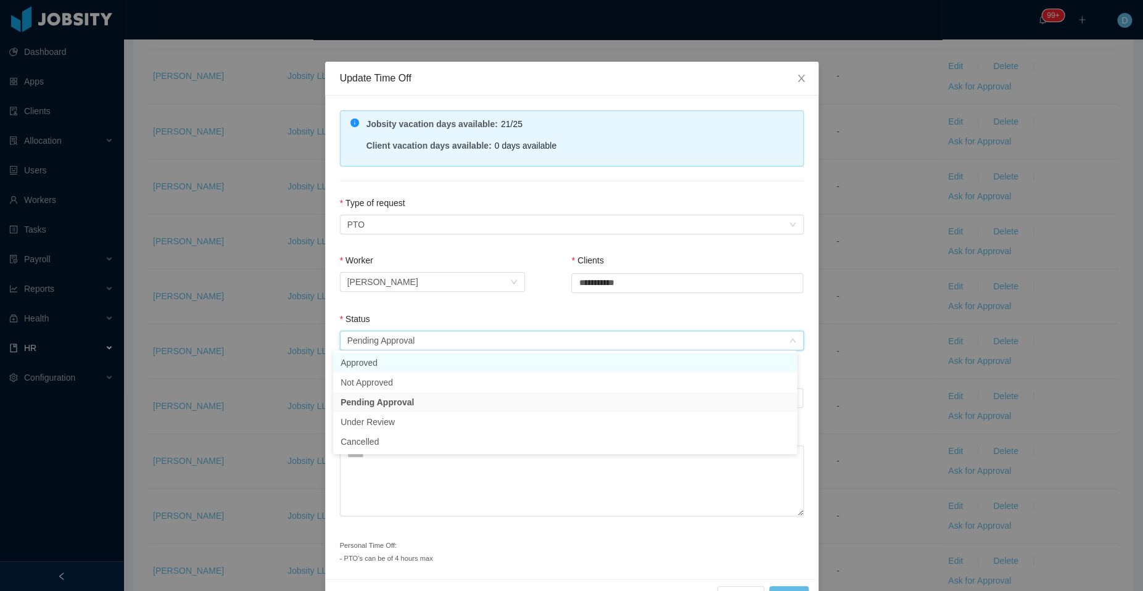
click at [395, 360] on li "Approved" at bounding box center [565, 363] width 464 height 20
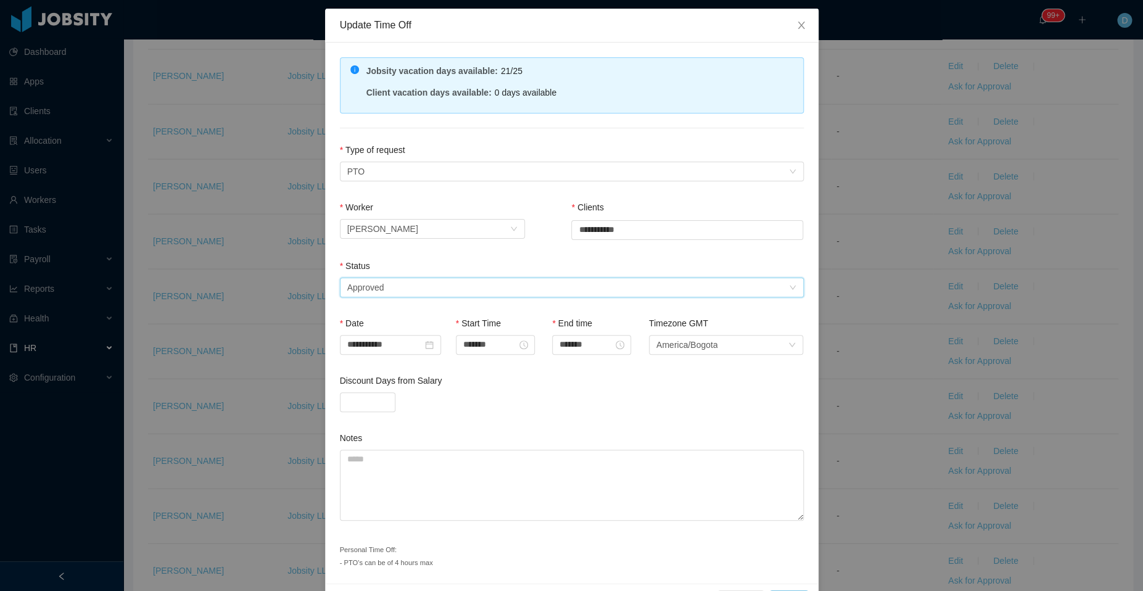
scroll to position [90, 0]
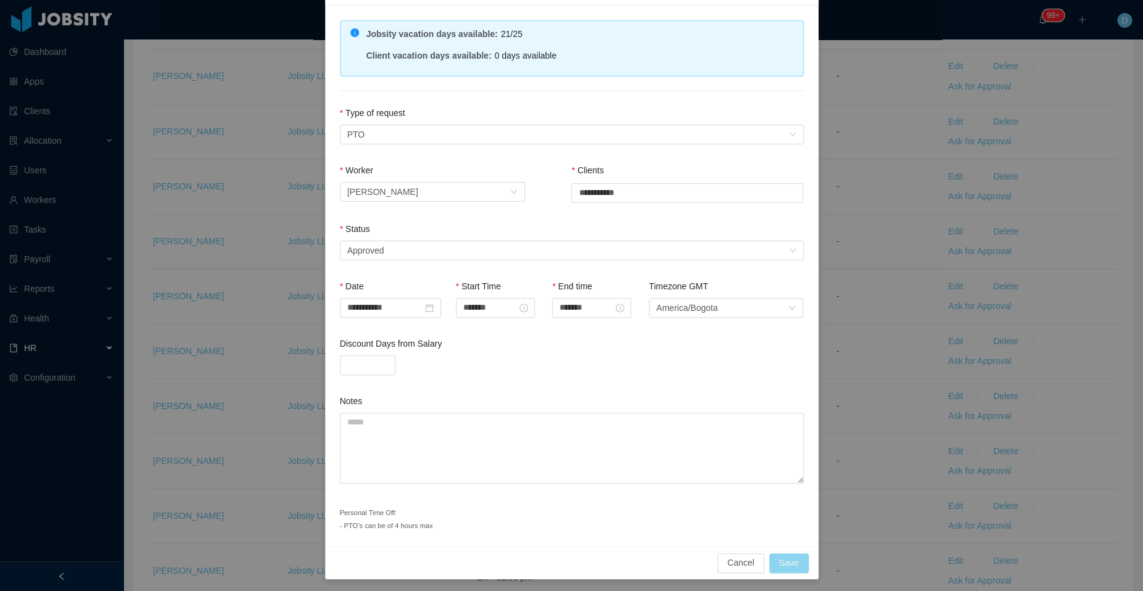
click at [785, 564] on button "Save" at bounding box center [788, 563] width 39 height 20
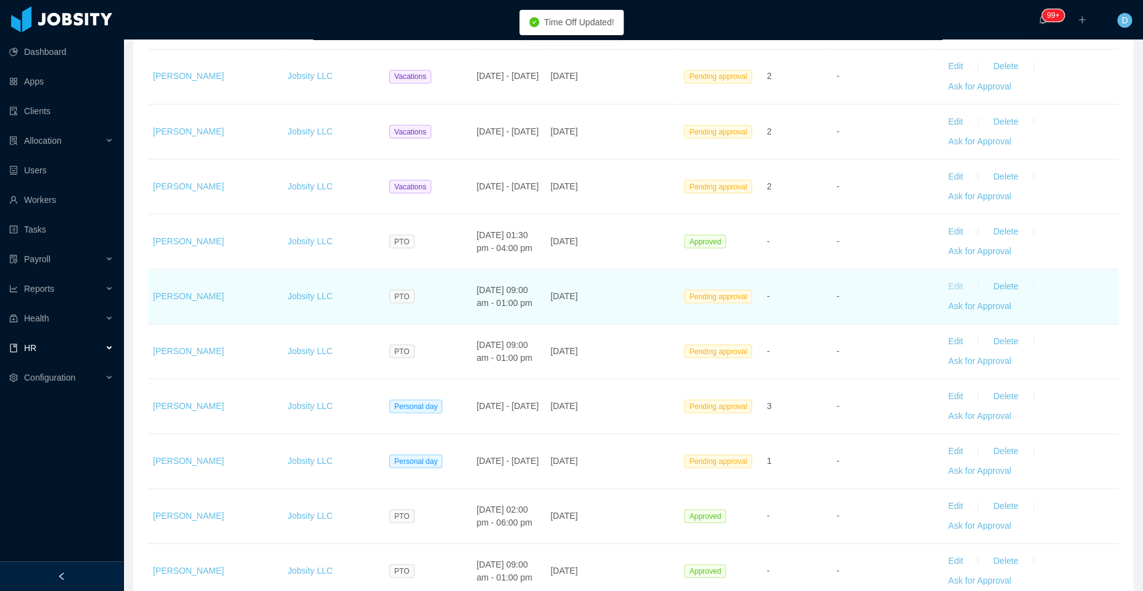
click at [940, 278] on button "Edit" at bounding box center [955, 286] width 35 height 20
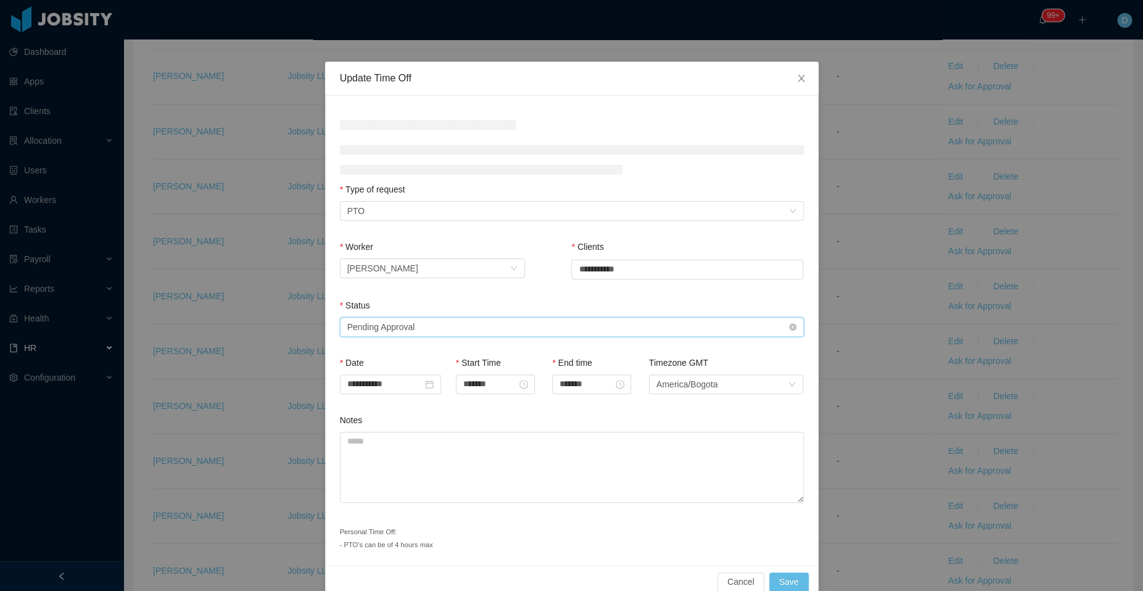
click at [449, 328] on div "Select status Pending Approval" at bounding box center [567, 327] width 441 height 19
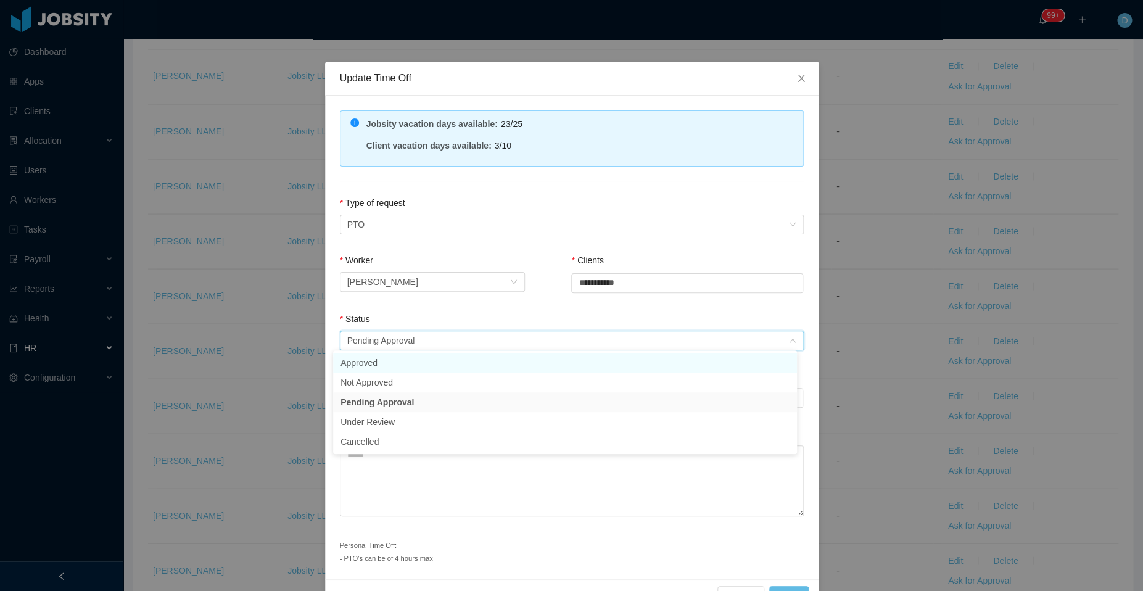
click at [408, 366] on li "Approved" at bounding box center [565, 363] width 464 height 20
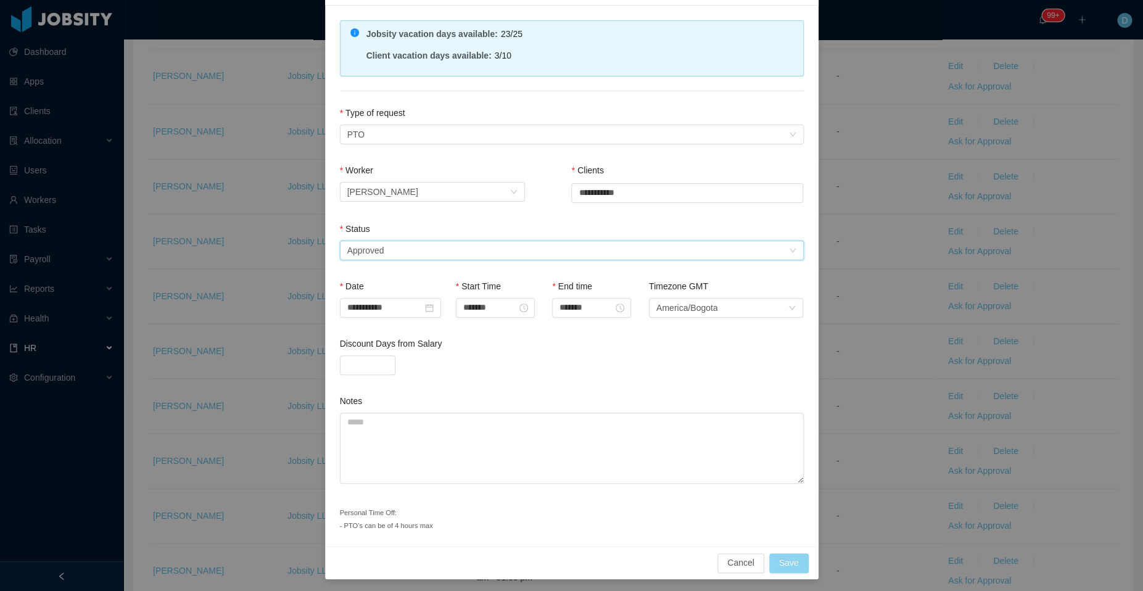
click at [792, 553] on button "Save" at bounding box center [788, 563] width 39 height 20
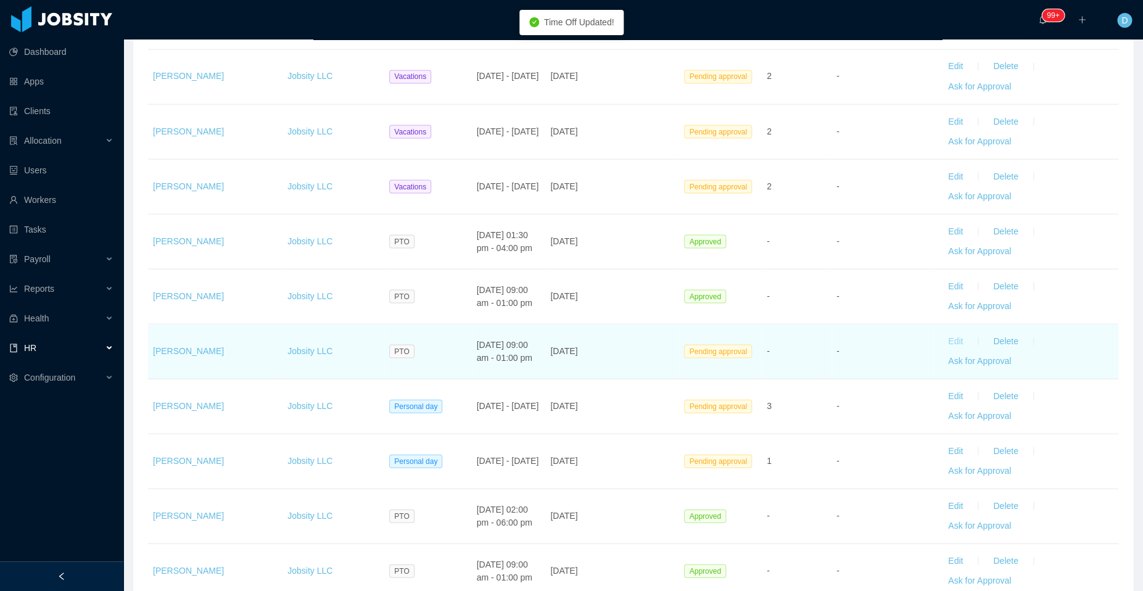
click at [946, 334] on button "Edit" at bounding box center [955, 341] width 35 height 20
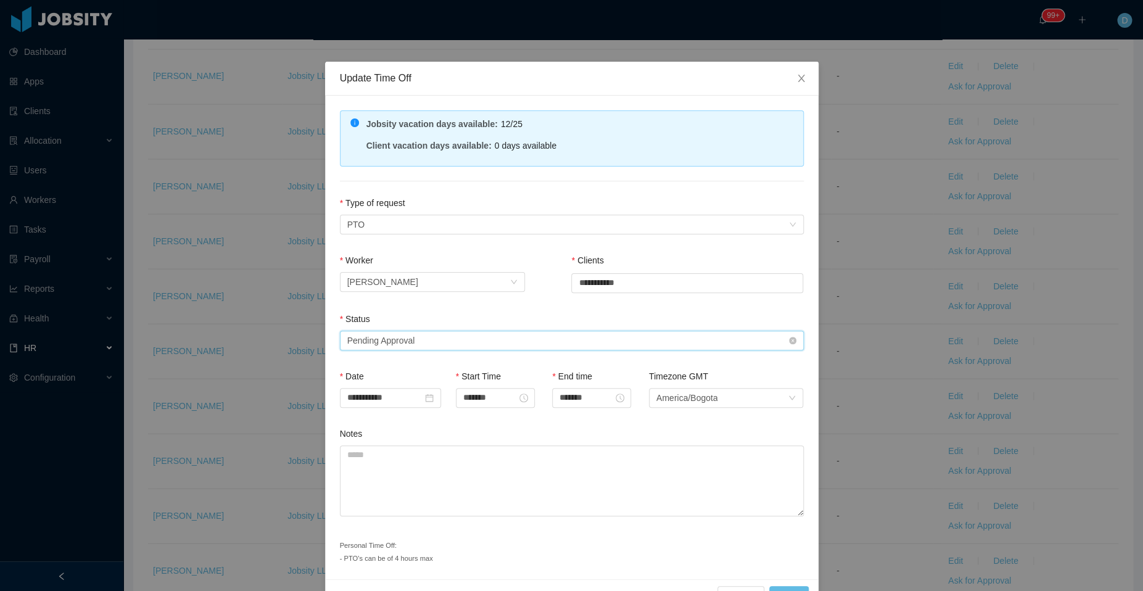
click at [397, 342] on div "Pending Approval" at bounding box center [381, 340] width 68 height 19
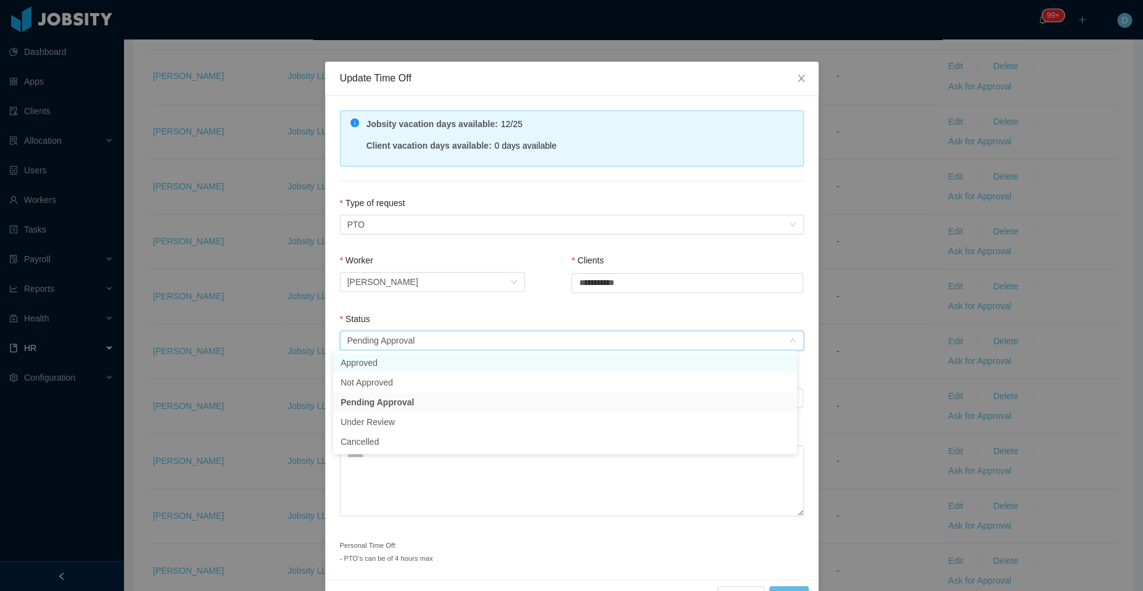
click at [410, 364] on li "Approved" at bounding box center [565, 363] width 464 height 20
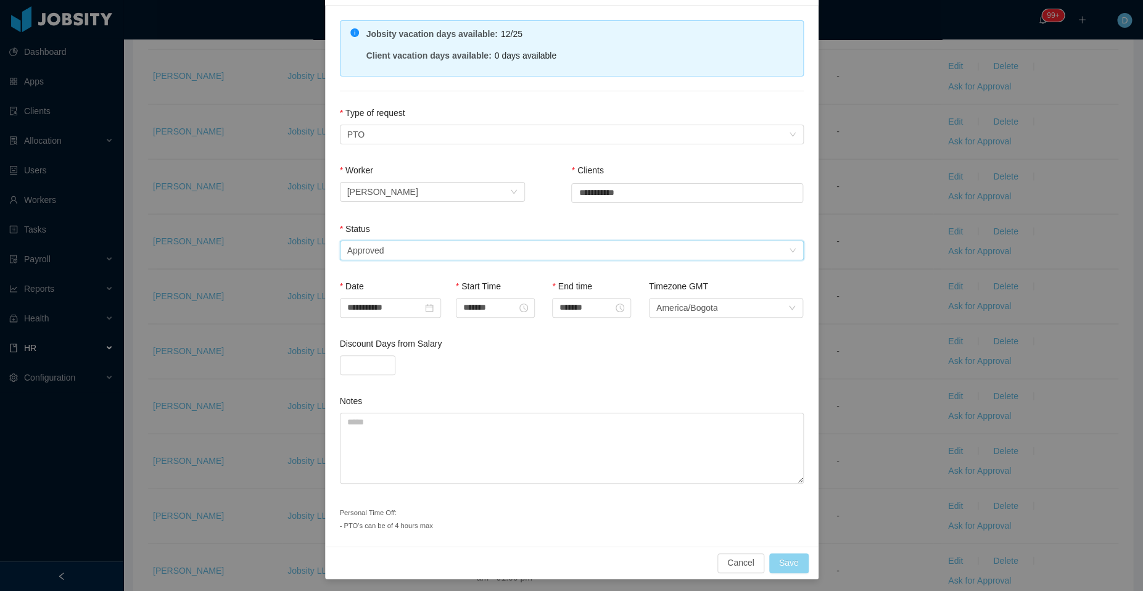
click at [779, 557] on button "Save" at bounding box center [788, 563] width 39 height 20
